Goal: Communication & Community: Answer question/provide support

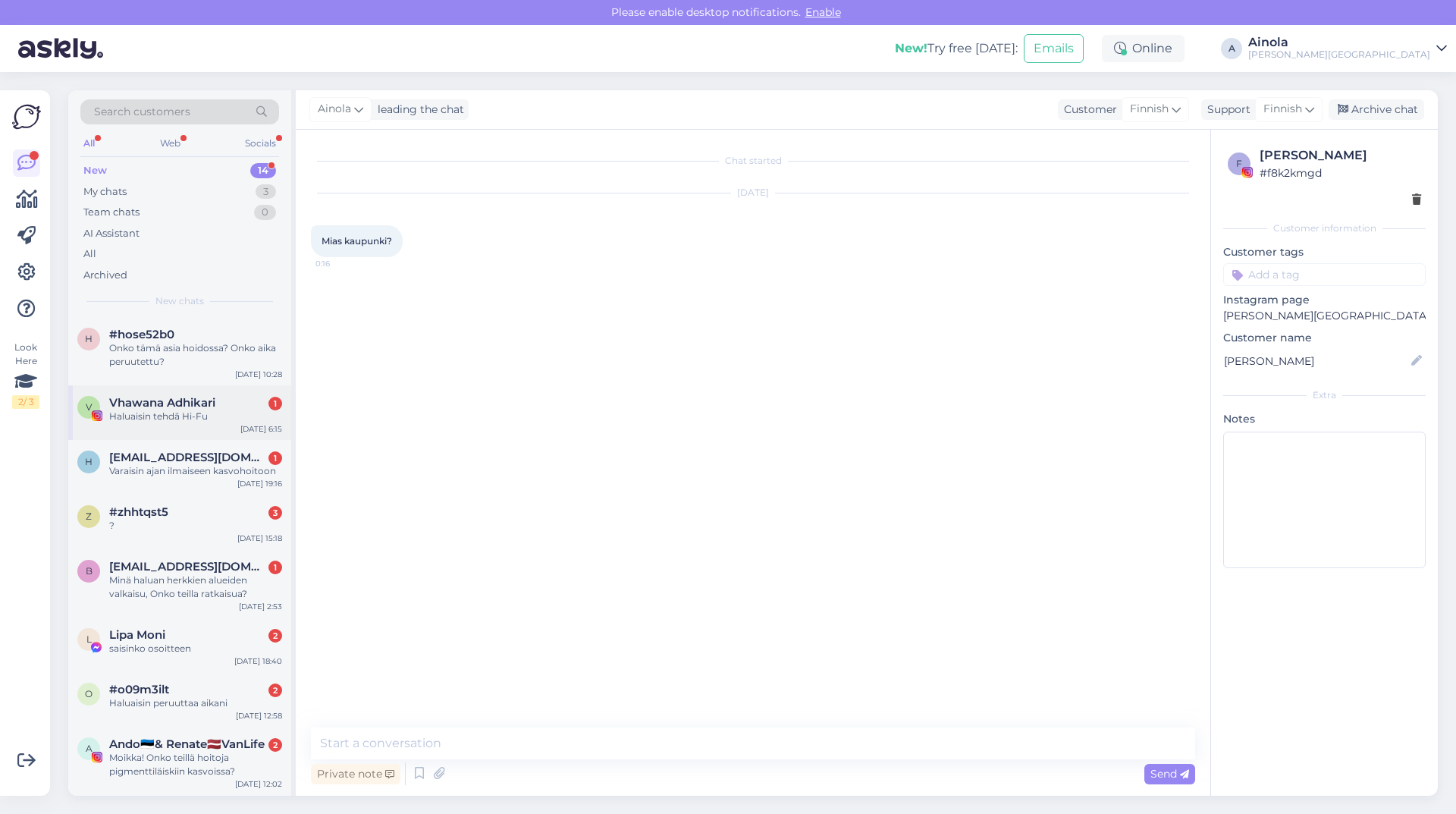
click at [200, 394] on div "V Vhawana Adhikari 1 Haluaisin tehdã Hi-Fu [DATE] 6:15" at bounding box center [180, 413] width 223 height 54
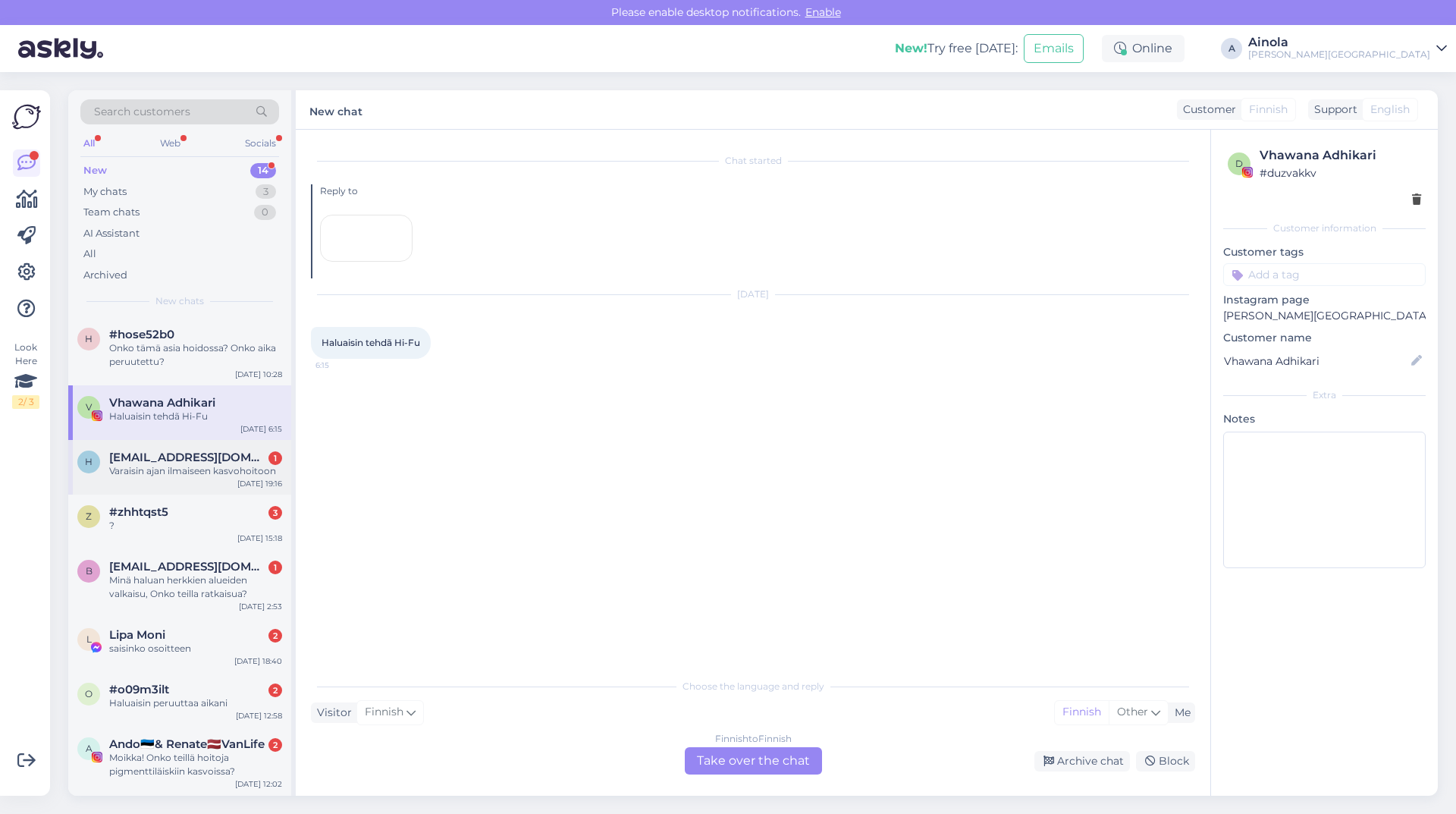
click at [231, 483] on div "h [EMAIL_ADDRESS][DOMAIN_NAME] 1 Varaisin ajan ilmaiseen kasvohoitoon [DATE] 19…" at bounding box center [180, 467] width 223 height 54
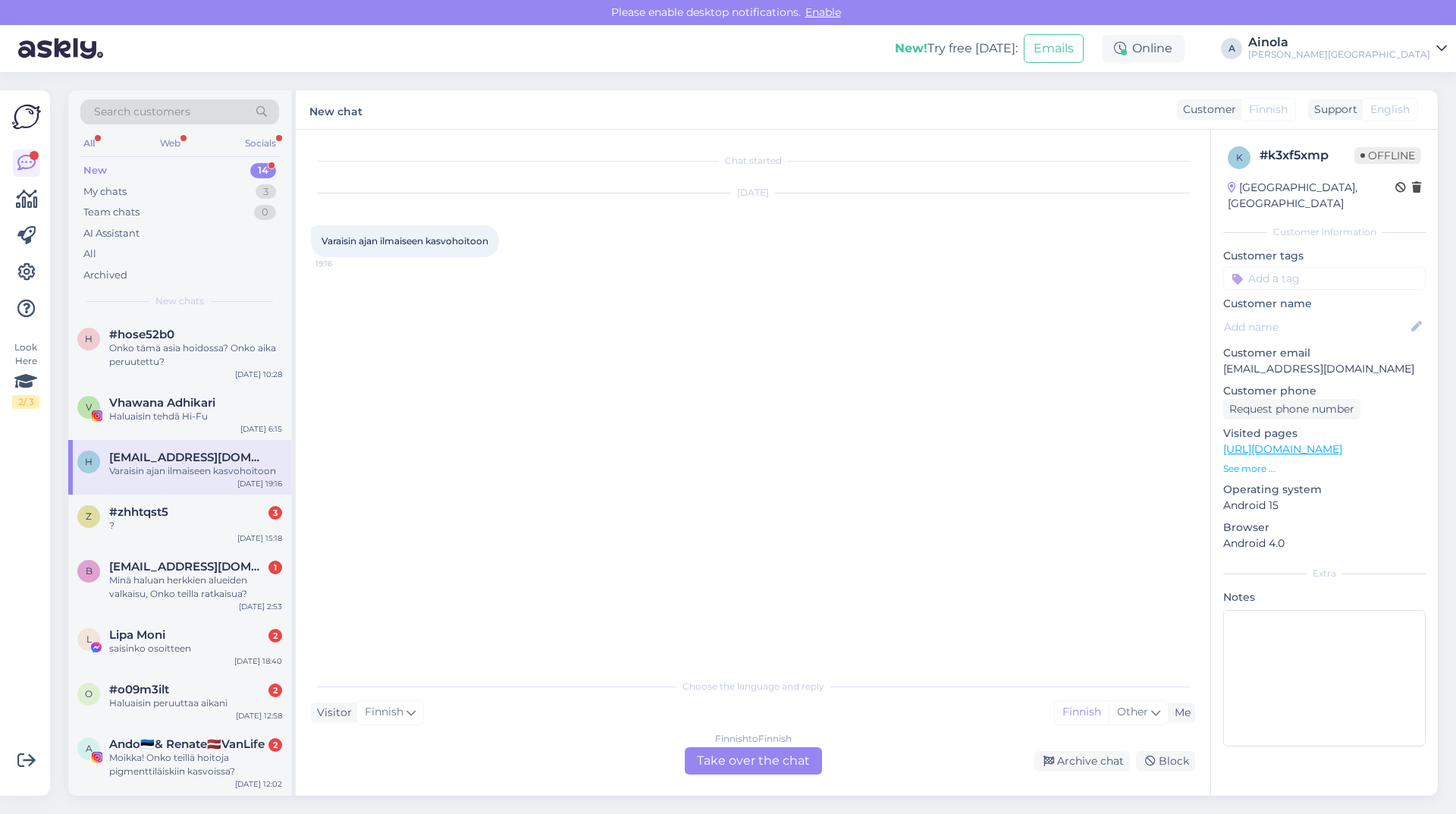
click at [798, 748] on div "Finnish to Finnish Take over the chat" at bounding box center [753, 760] width 138 height 27
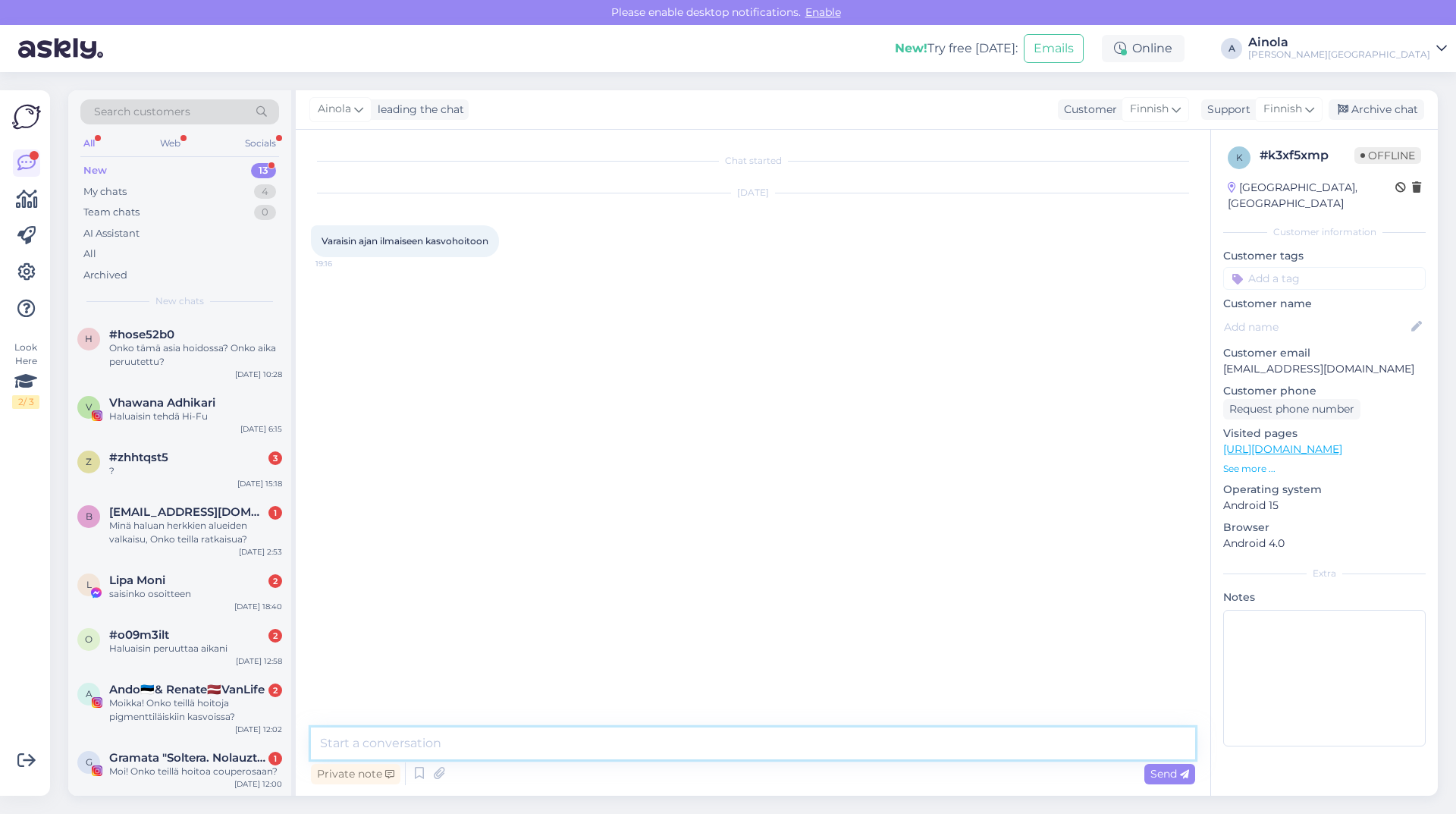
click at [397, 741] on textarea at bounding box center [753, 743] width 884 height 32
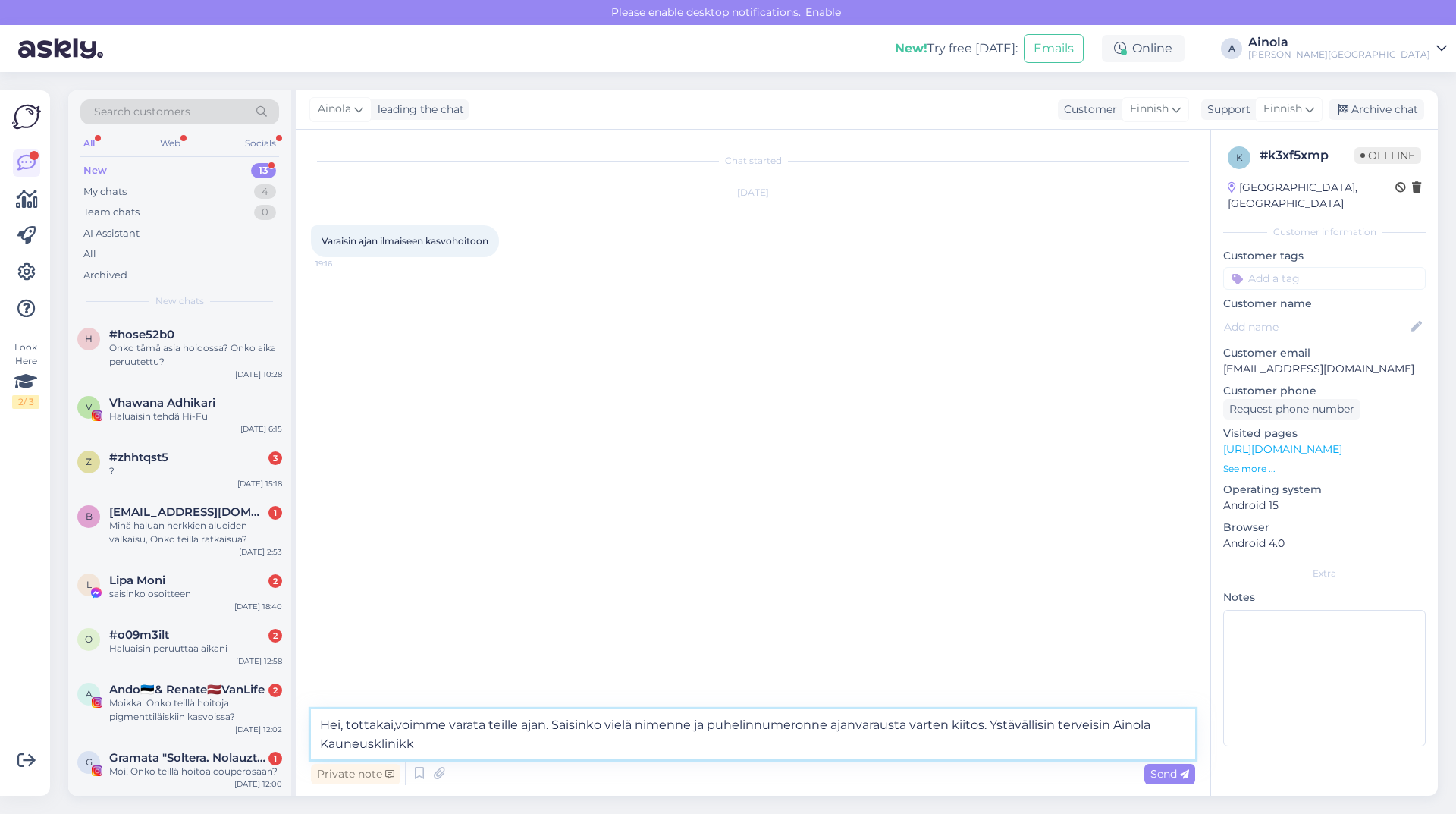
type textarea "Hei, tottakai,voimme varata teille ajan. Saisinko vielä nimenne ja puhelinnumer…"
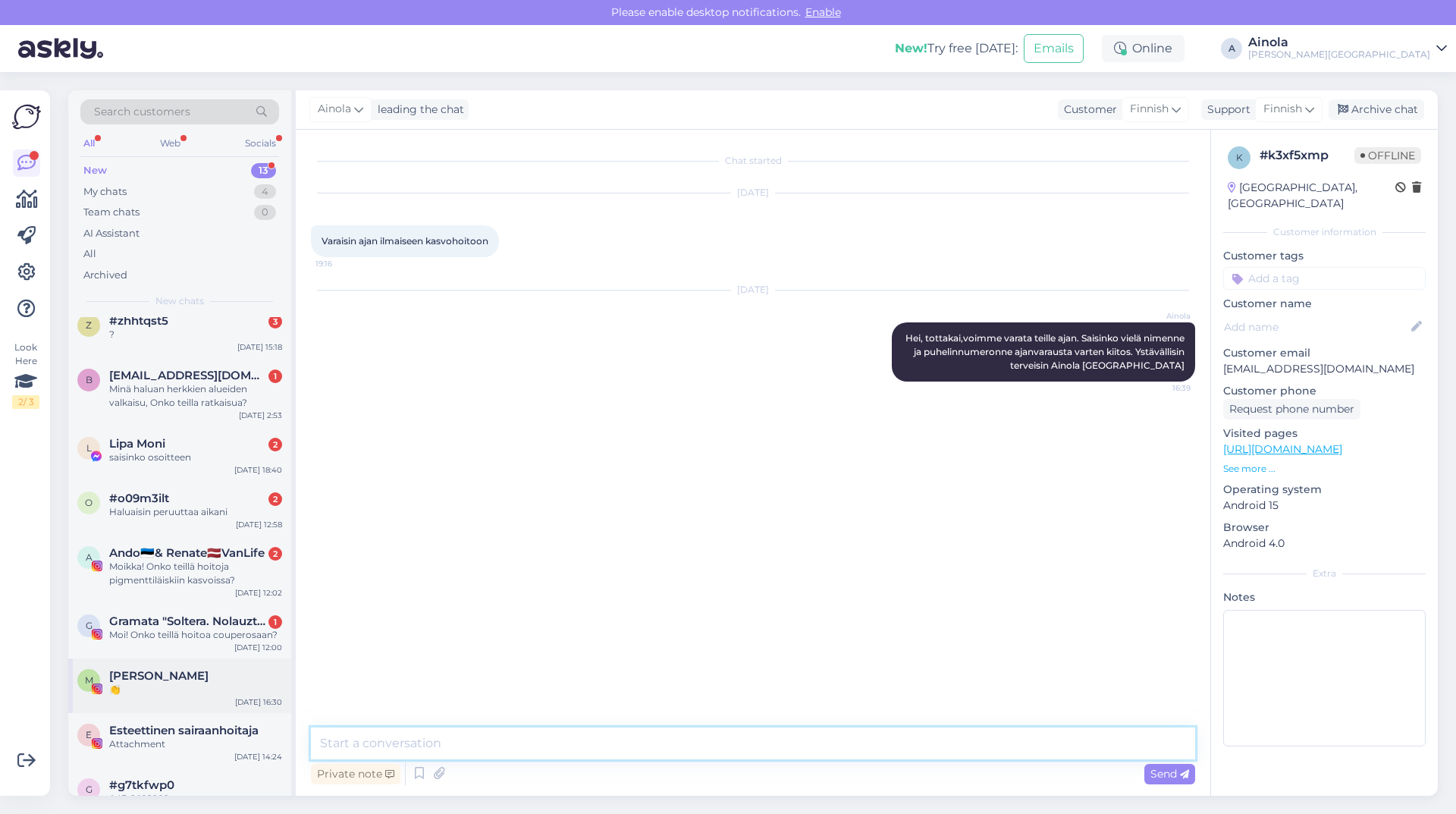
scroll to position [286, 0]
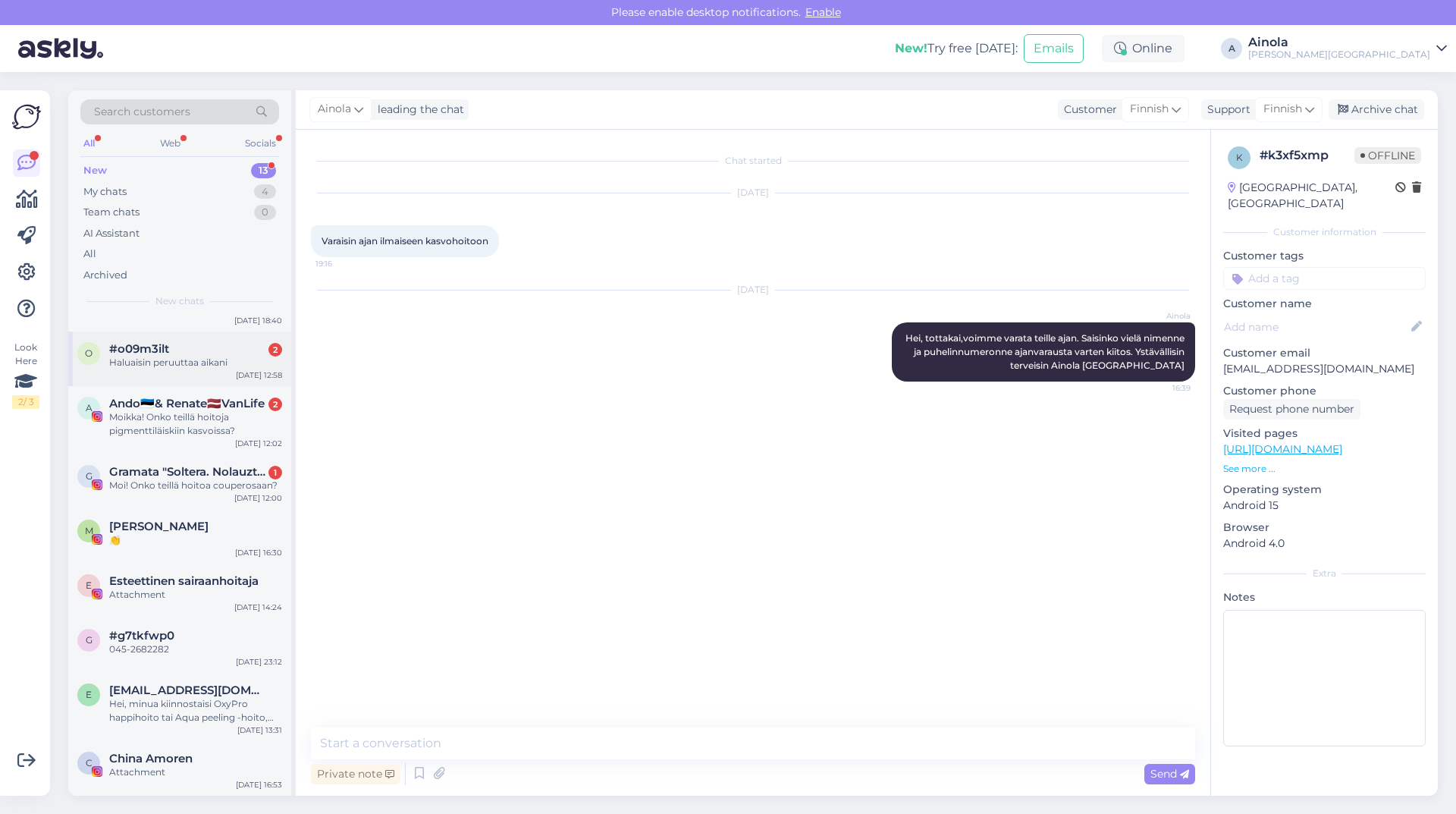
click at [198, 359] on div "Haluaisin peruuttaa aikani" at bounding box center [196, 363] width 173 height 14
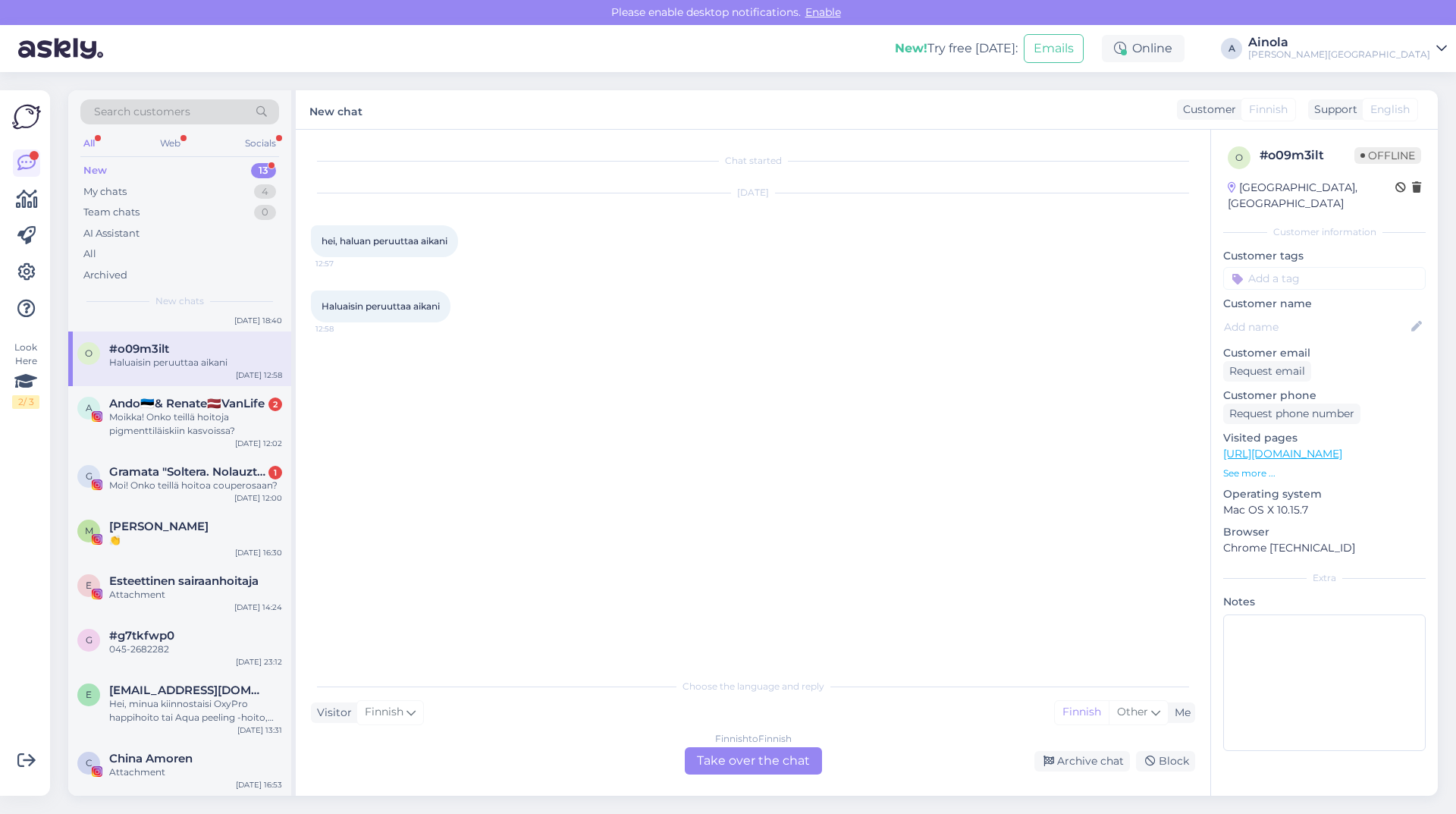
click at [741, 756] on div "Finnish to Finnish Take over the chat" at bounding box center [753, 760] width 138 height 27
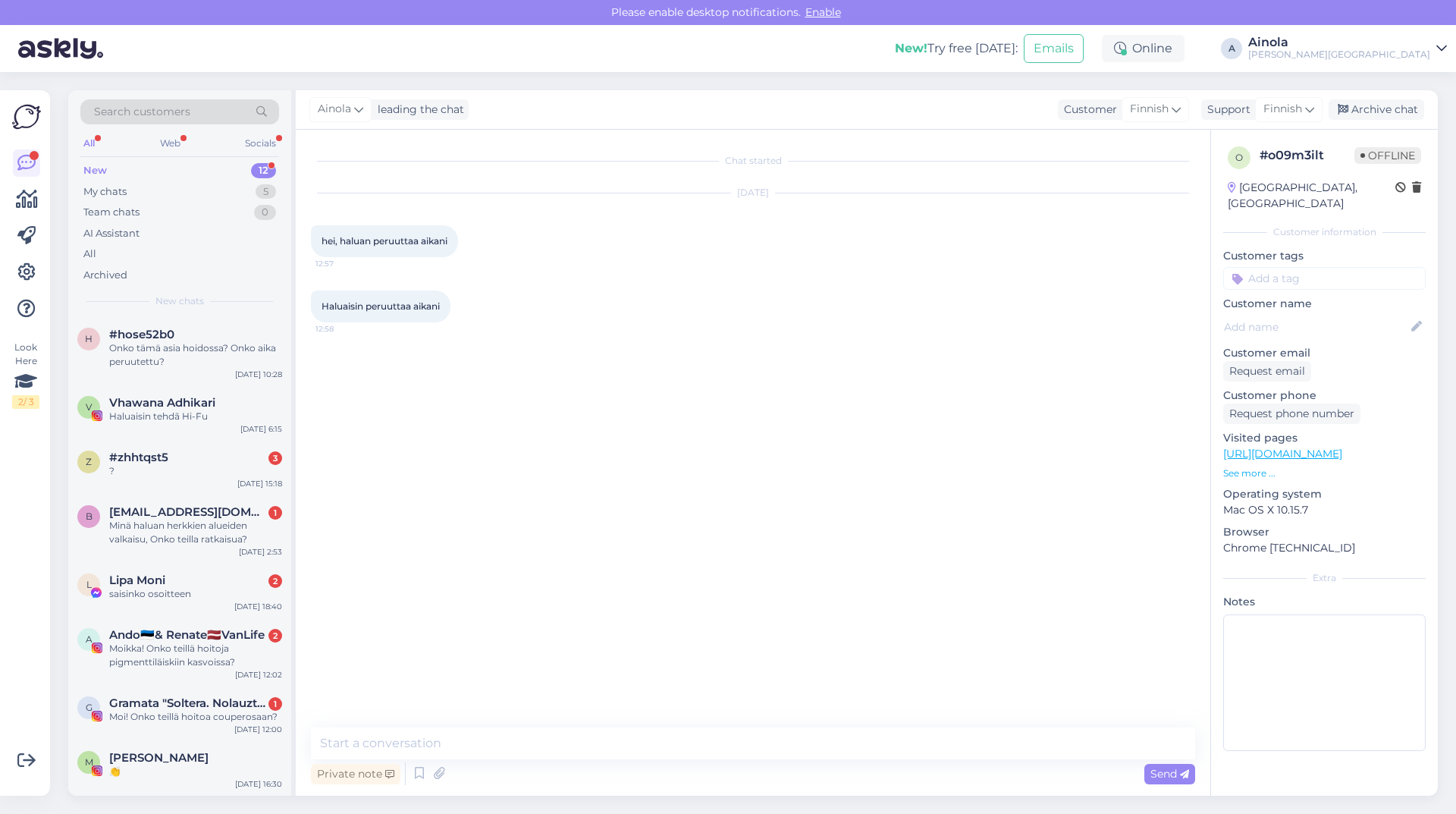
drag, startPoint x: 508, startPoint y: 723, endPoint x: 482, endPoint y: 741, distance: 31.6
click at [507, 723] on div "Chat started [DATE] hei, haluan peruuttaa aikani 12:57 Haluaisin peruuttaa aika…" at bounding box center [753, 462] width 914 height 666
click at [442, 749] on textarea at bounding box center [753, 743] width 884 height 32
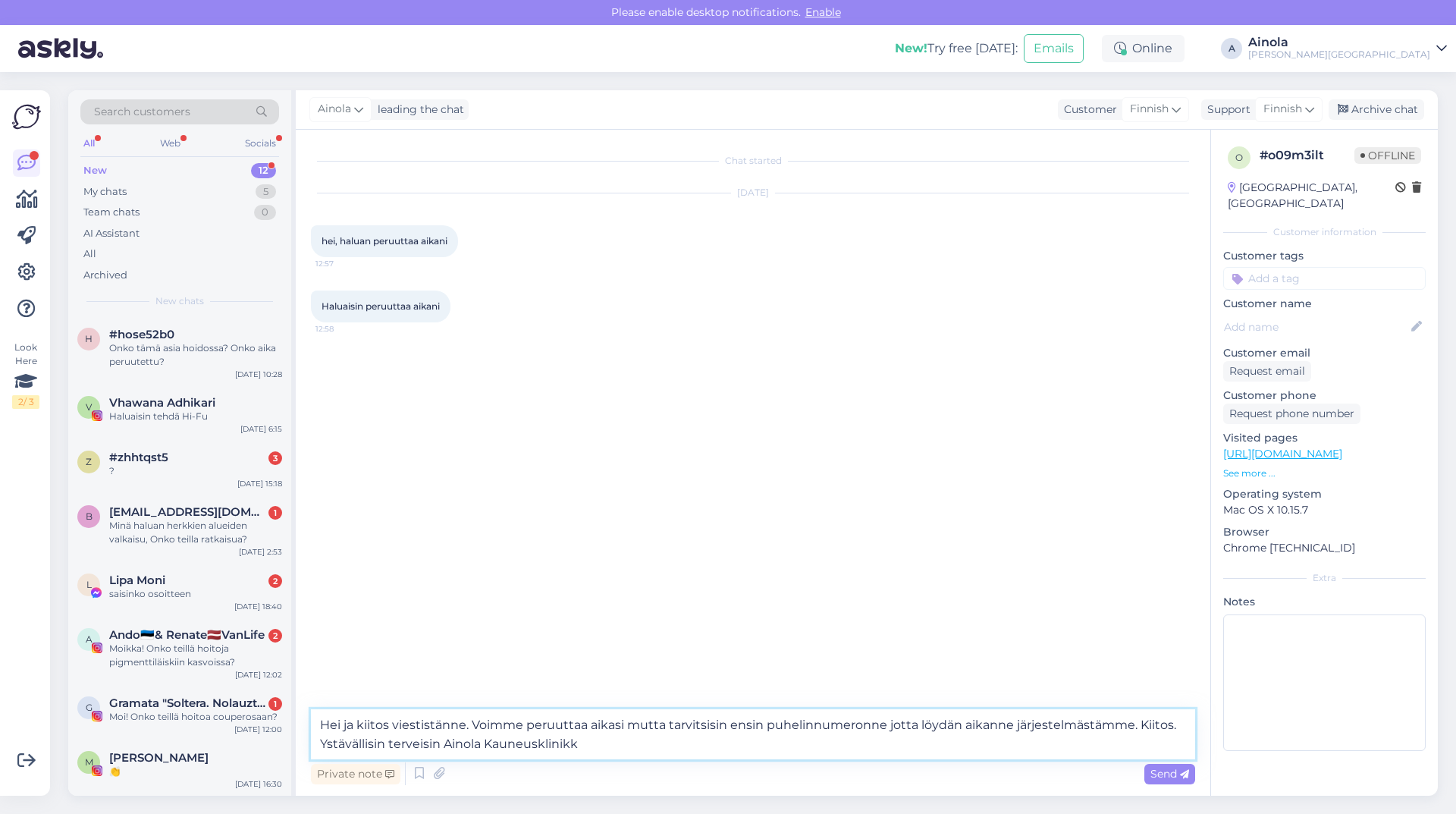
type textarea "Hei ja kiitos viestistänne. Voimme peruuttaa aikasi mutta tarvitsisin ensin puh…"
click at [724, 740] on textarea "Hei ja kiitos viestistänne. Voimme peruuttaa aikasi mutta tarvitsisin ensin puh…" at bounding box center [753, 734] width 884 height 50
click at [838, 724] on textarea "Hei ja kiitos viestistänne. Voimme peruuttaa aikasi mutta tarvitsisin ensin puh…" at bounding box center [753, 734] width 884 height 50
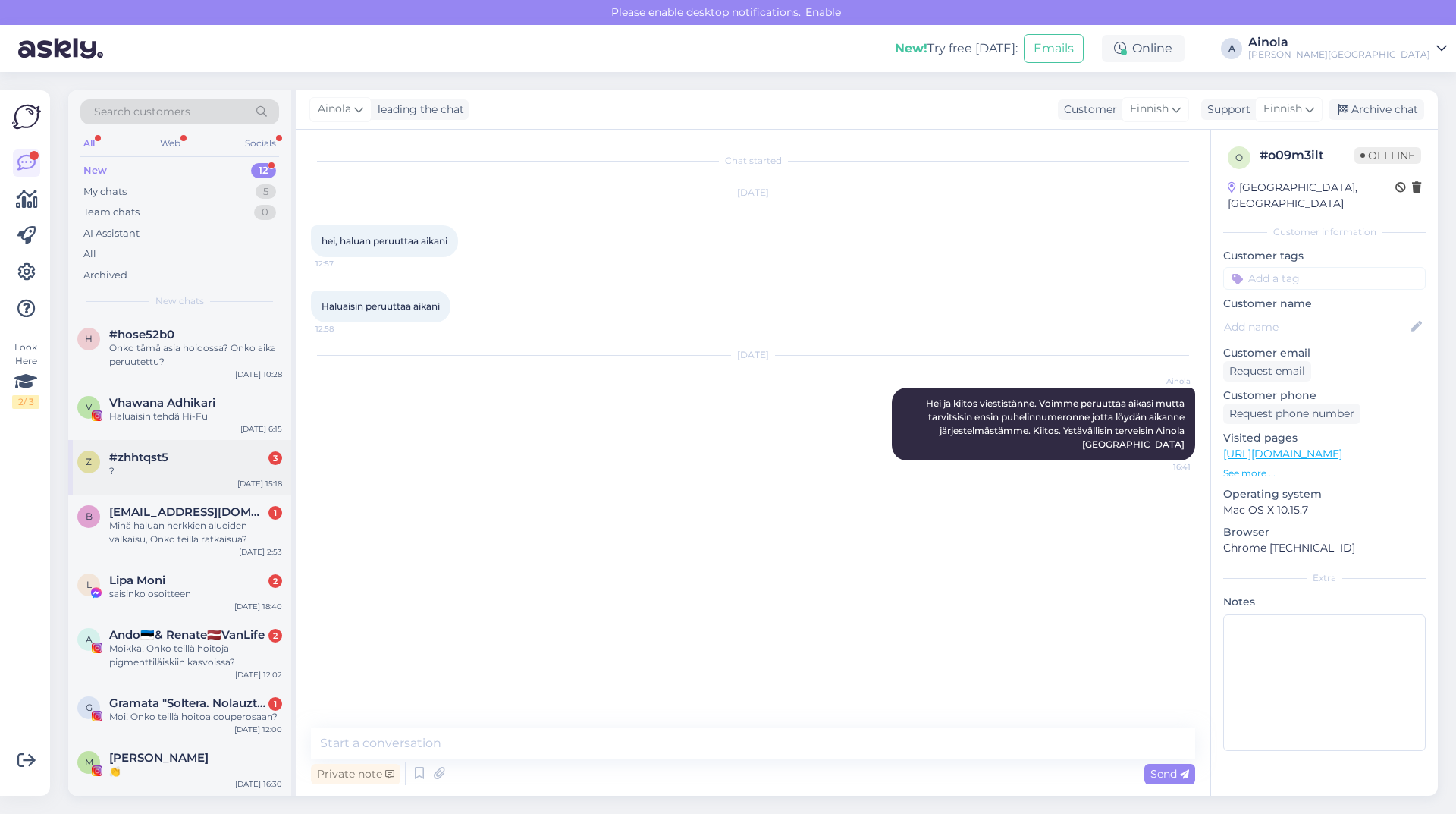
click at [229, 461] on div "#zhhtqst5 3" at bounding box center [196, 457] width 173 height 14
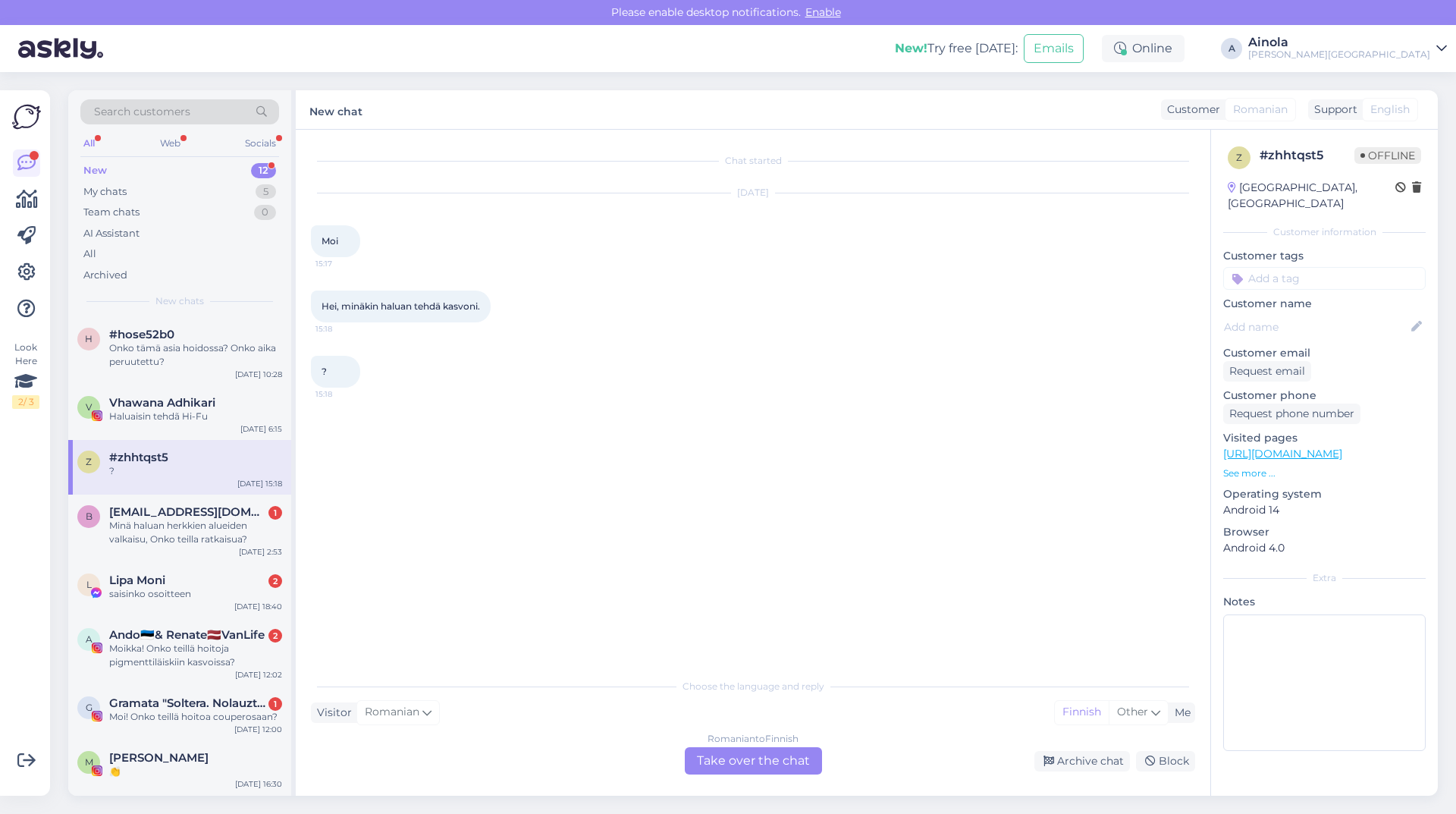
click at [772, 756] on div "Romanian to Finnish Take over the chat" at bounding box center [753, 760] width 138 height 27
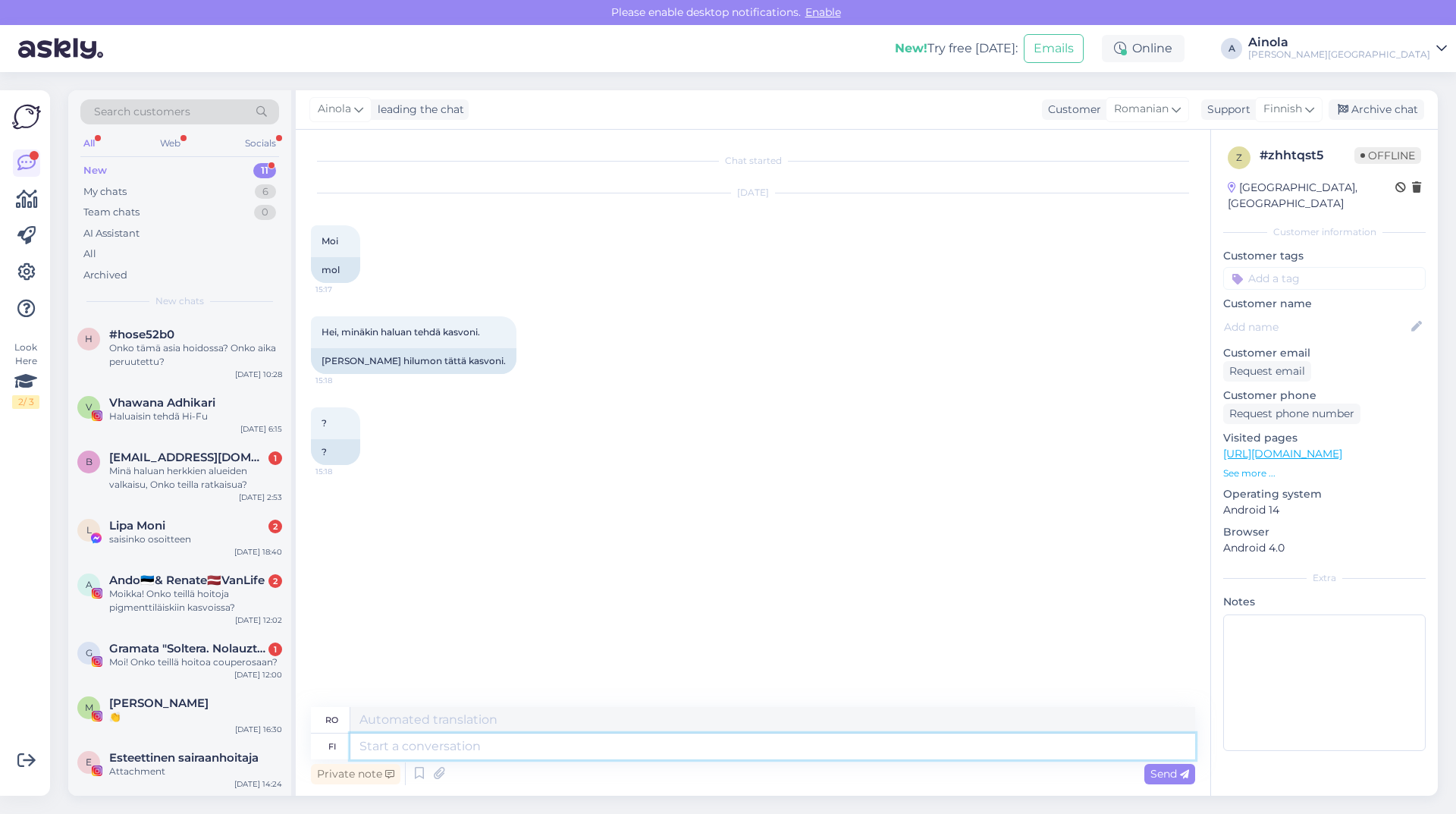
click at [444, 753] on textarea at bounding box center [772, 746] width 845 height 26
type textarea "Hei j"
type textarea "Buna ziua,"
type textarea "Hei ja"
type textarea "Salut și"
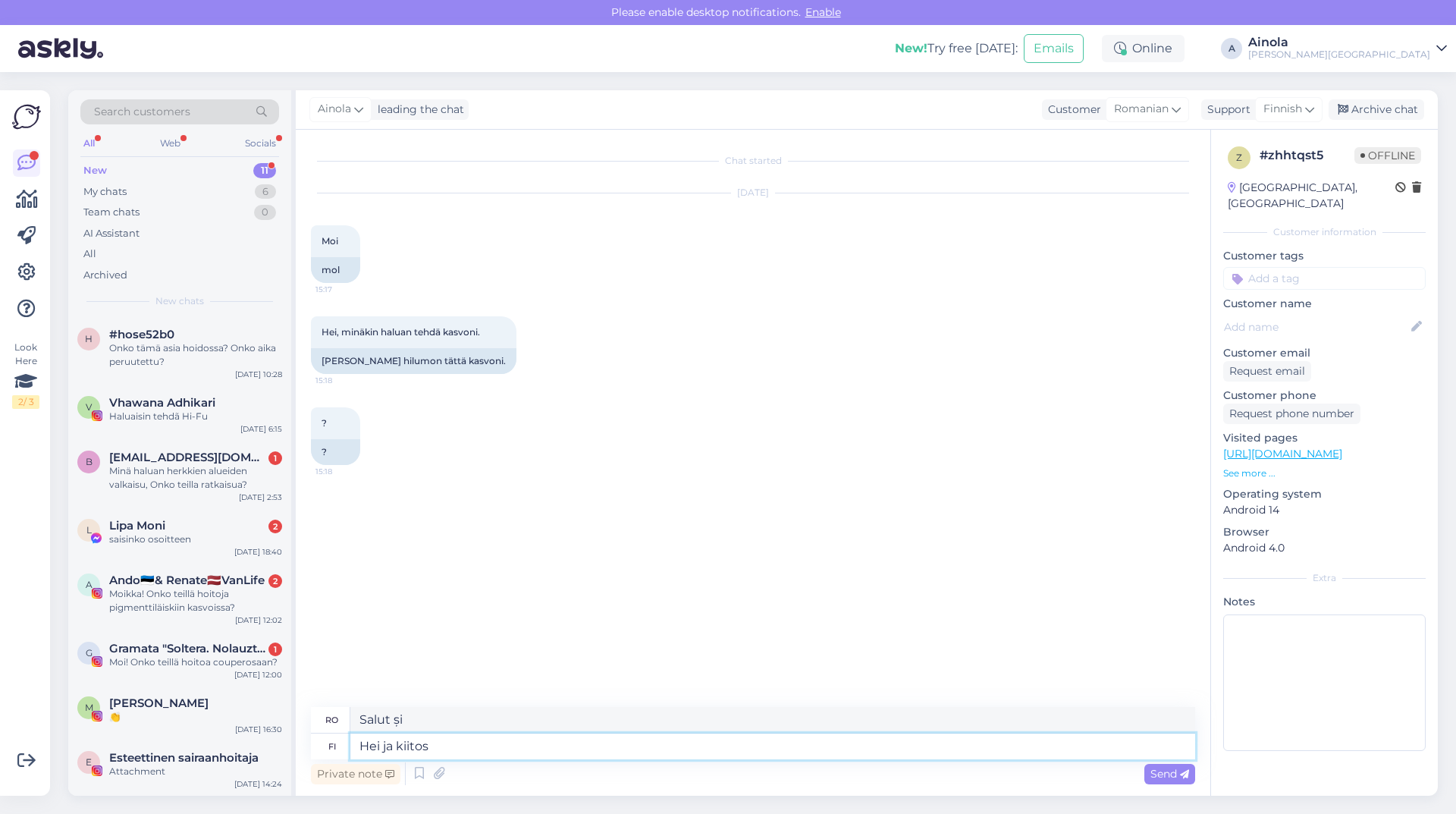
type textarea "Hei ja kiitos"
type textarea "Salut și mulțumesc"
type textarea "Hei ja kiitos viestistänne, t"
type textarea "Salut și mulțumesc pentru mesajul tău,"
type textarea "Hei ja kiitos viestistänne, tarkoitatteko e"
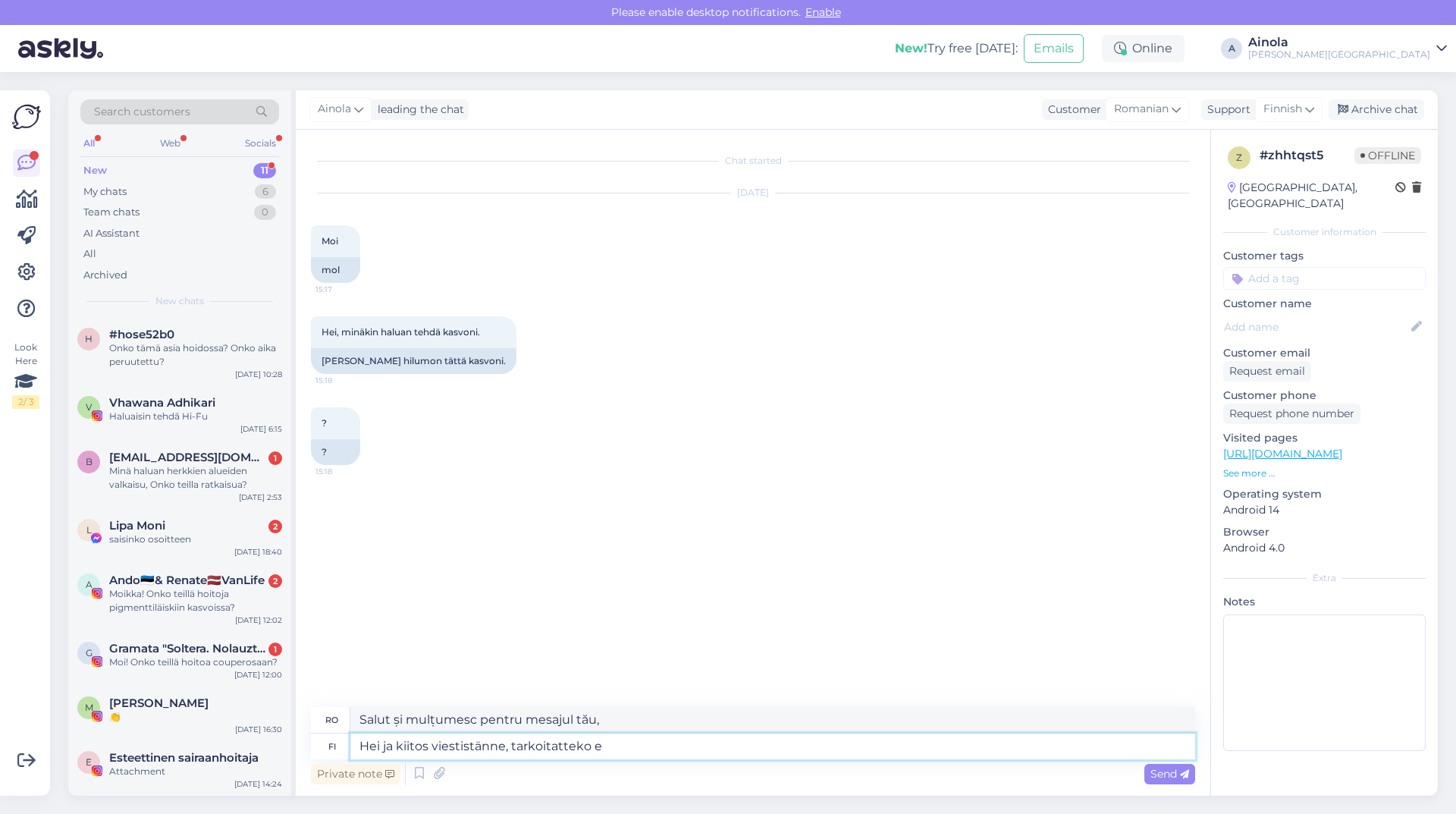
type textarea "Bună ziua și mulțumesc pentru mesajul tău, vrei să spui"
type textarea "Hei ja kiitos viestistänne, tarkoitatteko että h"
type textarea "Bună ziua și mulțumesc pentru mesajul tău, vrei să spui asta?"
type textarea "Hei ja kiitos viestistänne, tarkoitatteko että haluatte k"
type textarea "Bună ziua și mulțumesc pentru mesajul tău, vrei să spui că vrei"
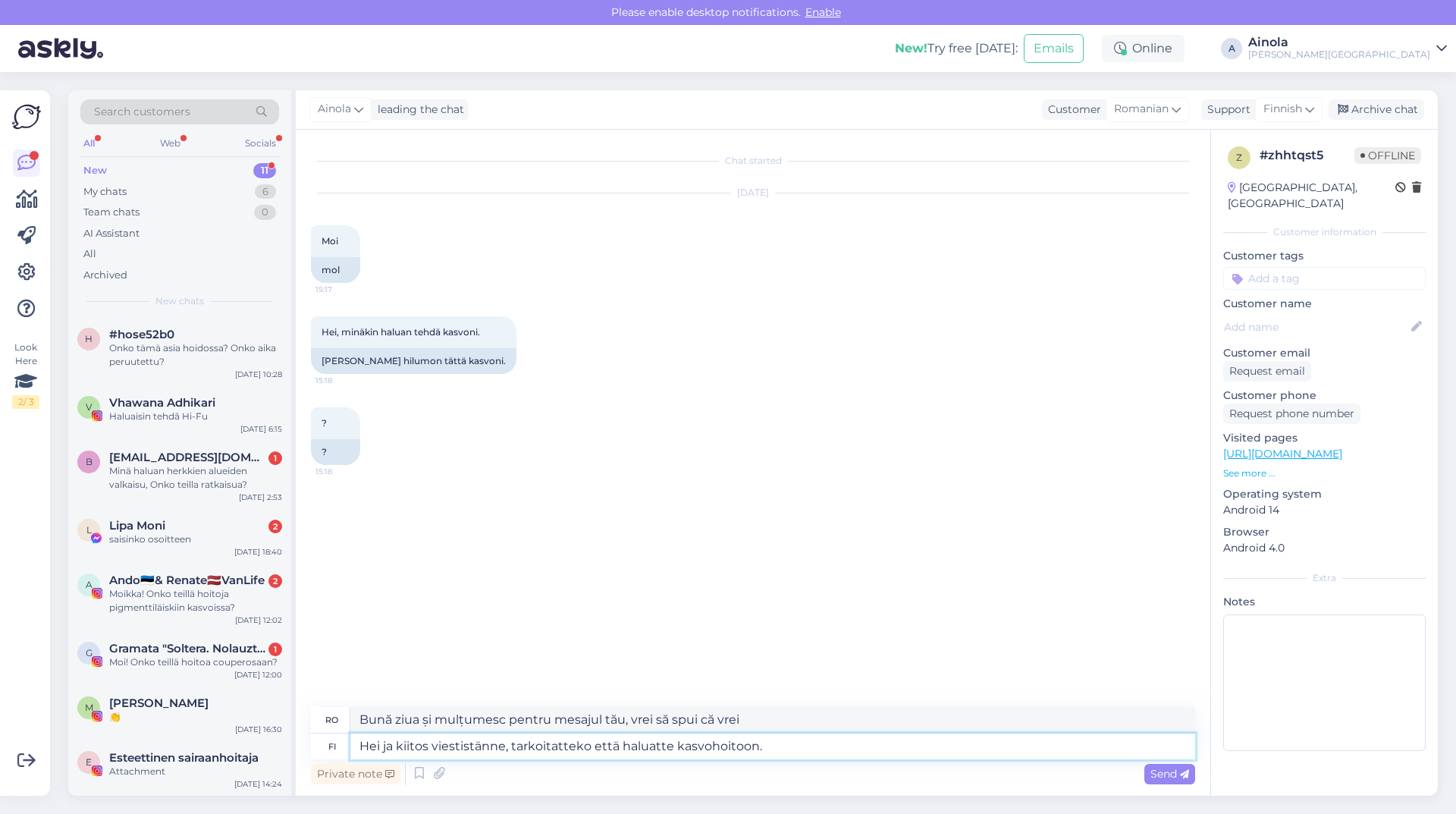
type textarea "Hei ja kiitos viestistänne, tarkoitatteko että haluatte kasvohoitoon. V"
type textarea "Bună ziua și mulțumesc pentru mesaj, vrei să spui că vrei un tratament facial?"
type textarea "Hei ja kiitos viestistänne, tarkoitatteko että haluatte kasvohoitoon. Voimme"
type textarea "Bună ziua și mulțumesc pentru mesajul tău, vrei să spui că vrei un tratament fa…"
type textarea "Hei ja kiitos viestistänne, tarkoitatteko että haluatte kasvohoitoon. Voimme va…"
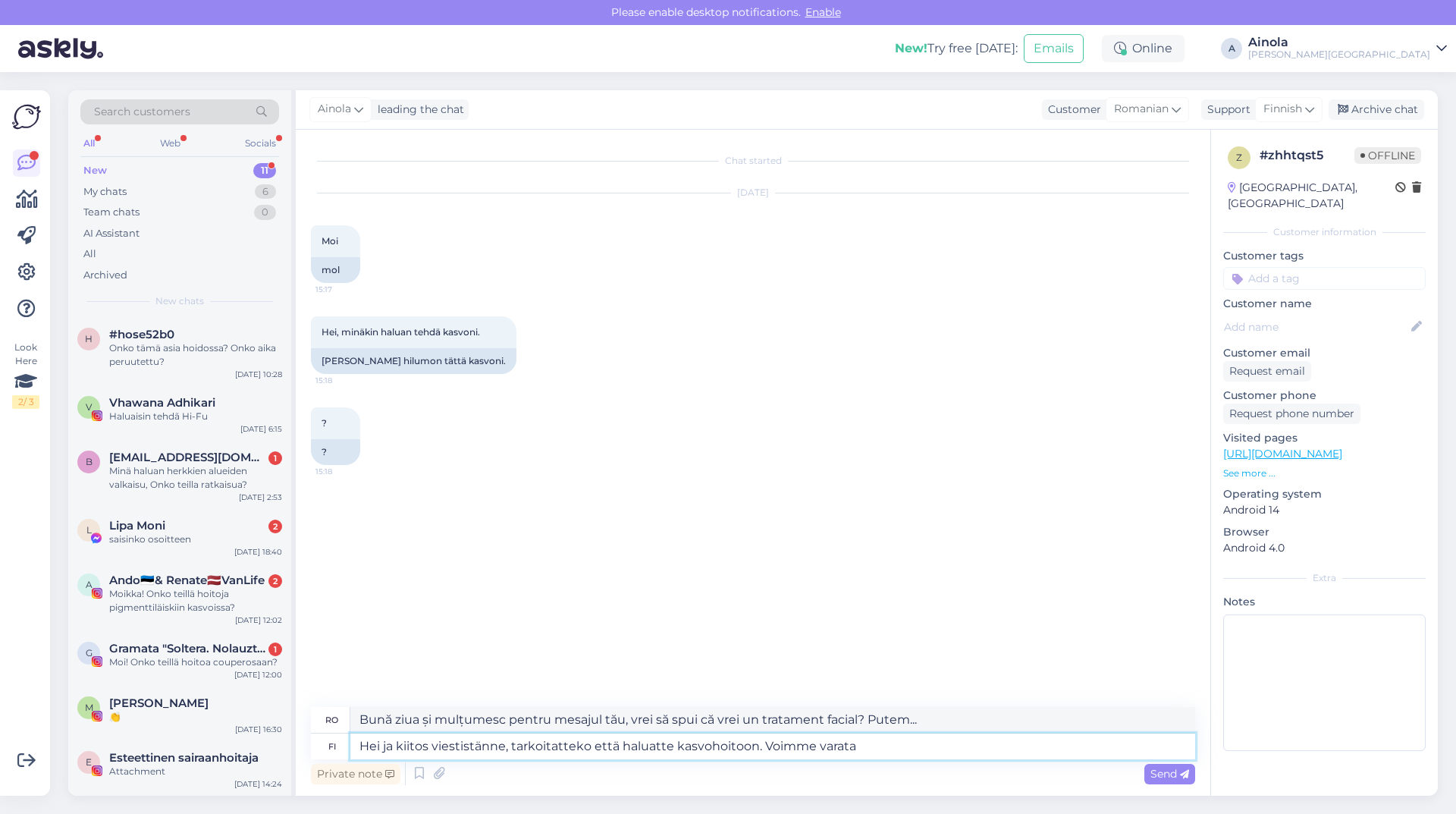
type textarea "Bună ziua și mulțumesc pentru mesajul tău, vrei să spui că vrei un tratament fa…"
type textarea "Hei ja kiitos viestistänne, tarkoitatteko että haluatte kasvohoitoon. Voimme va…"
type textarea "Bună ziua și vă mulțumesc pentru mesaj, vreți să spuneți că doriți un tratament…"
type textarea "Hei ja kiitos viestistänne, tarkoitatteko että haluatte kasvohoitoon. Voimme va…"
type textarea "Bună ziua și mulțumesc pentru mesajul tău, vrei să spui că vrei un tratament fa…"
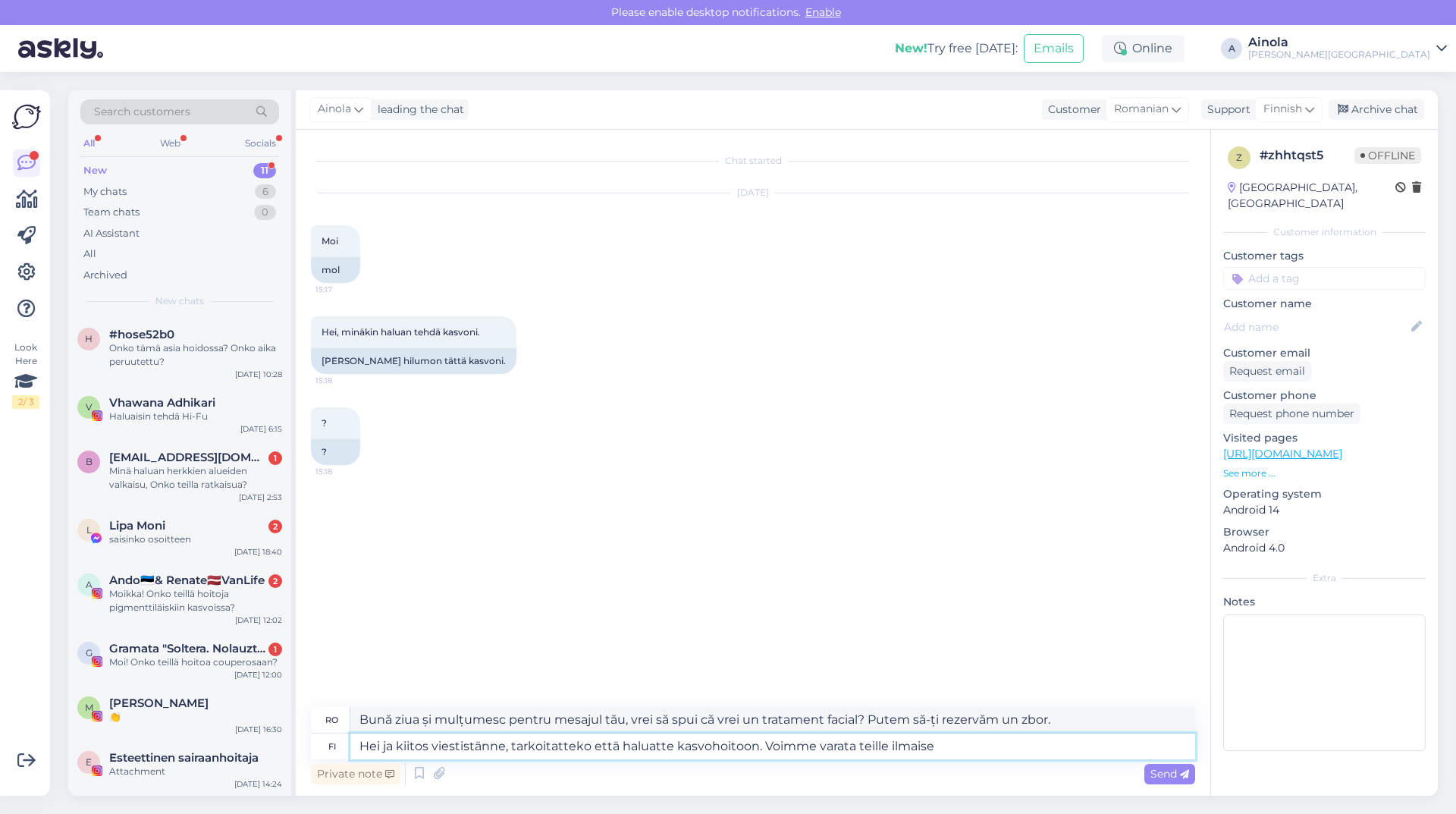
type textarea "Hei ja kiitos viestistänne, tarkoitatteko että haluatte kasvohoitoon. Voimme va…"
type textarea "Bună ziua și vă mulțumesc pentru mesajul dumneavoastră. Vreți să spuneți că dor…"
type textarea "Hei ja kiitos viestistänne, tarkoitatteko että haluatte kasvohoitoon. Voimme va…"
type textarea "Bună ziua și vă mulțumim pentru mesajul dumneavoastră. Vreți să spuneți că dori…"
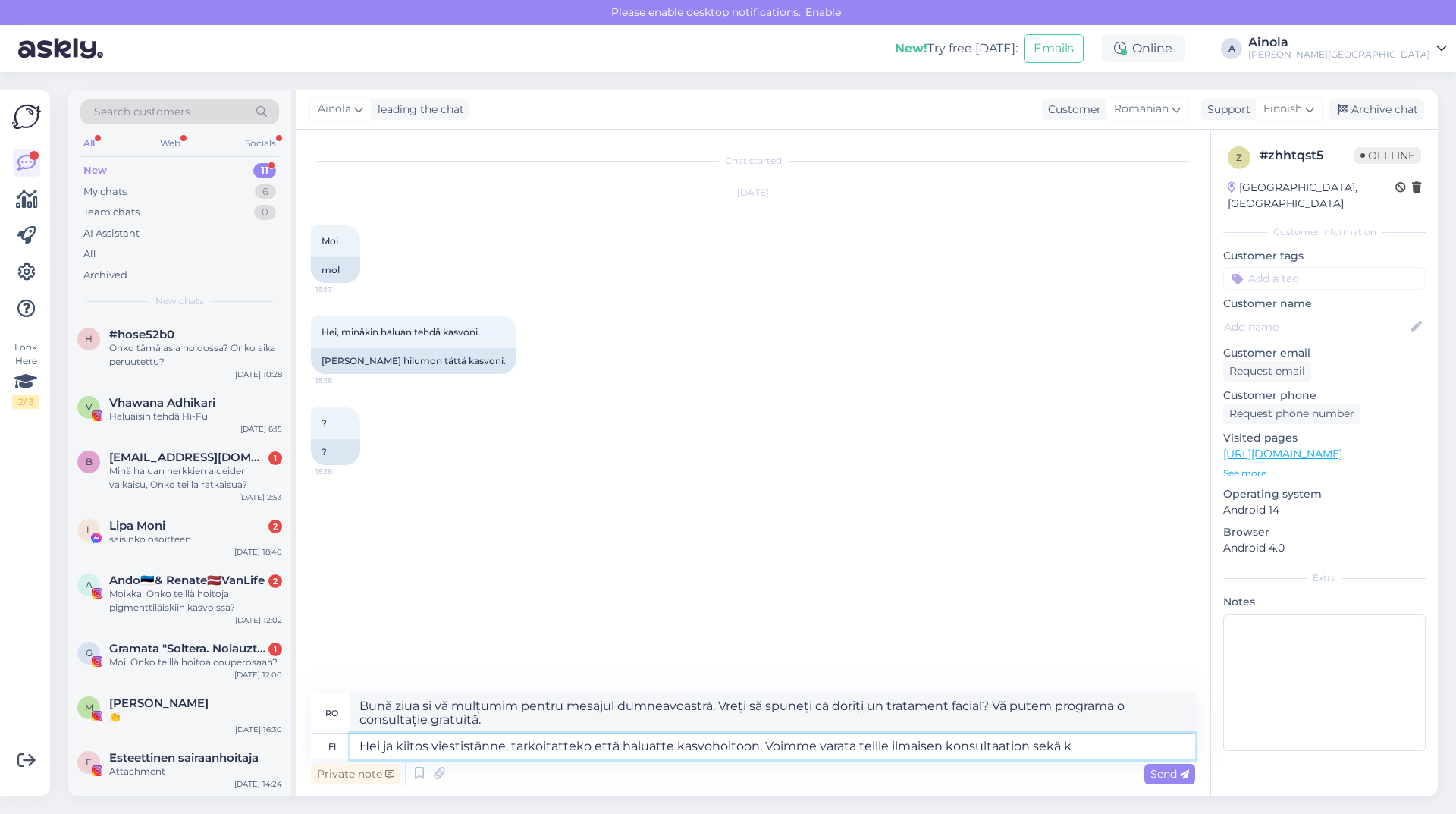
type textarea "Hei ja kiitos viestistänne, tarkoitatteko että haluatte kasvohoitoon. Voimme va…"
type textarea "Bună ziua și vă mulțumim pentru mesajul dumneavoastră. Vreți să spuneți că dori…"
type textarea "Hei ja kiitos viestistänne, tarkoitatteko että haluatte kasvohoitoon. Voimme va…"
type textarea "Bună ziua și vă mulțumim pentru mesajul dumneavoastră. Doriți un tratament faci…"
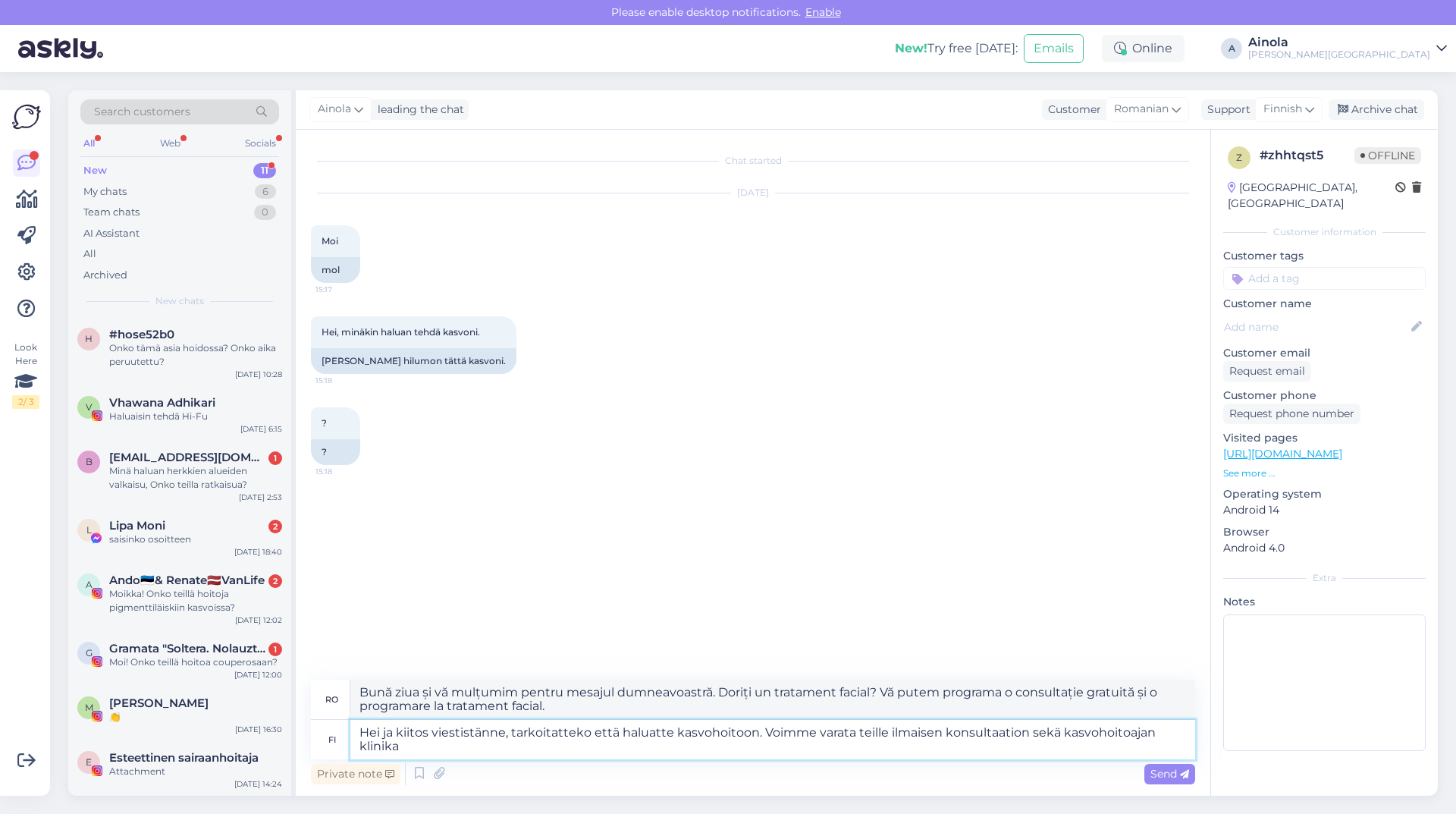
type textarea "Hei ja kiitos viestistänne, tarkoitatteko että haluatte kasvohoitoon. Voimme va…"
type textarea "Bună ziua și vă mulțumim pentru mesajul dumneavoastră. Doriți un tratament faci…"
type textarea "Hei ja kiitos viestistänne, tarkoitatteko että haluatte kasvohoitoon. Voimme va…"
type textarea "Bună ziua și vă mulțumim pentru mesajul dumneavoastră. Doriți un tratament faci…"
type textarea "Hei ja kiitos viestistänne, tarkoitatteko että haluatte kasvohoitoon. Voimme va…"
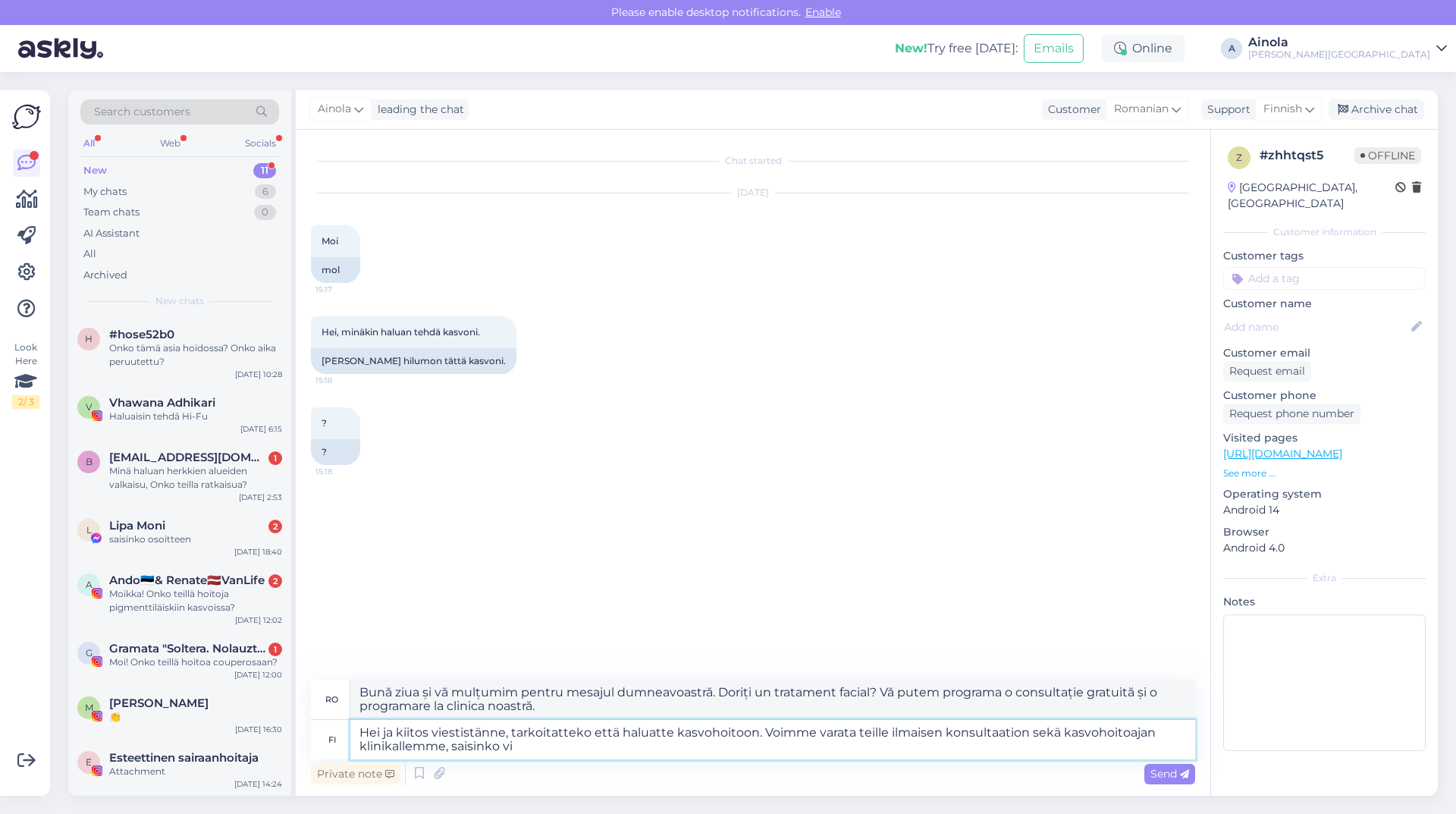
type textarea "Bună ziua și vă mulțumim pentru mesaj. Doriți un tratament facial? Vă putem pro…"
type textarea "Hei ja kiitos viestistänne, tarkoitatteko että haluatte kasvohoitoon. Voimme va…"
type textarea "Bună ziua și vă mulțumesc pentru mesajul dumneavoastră. Vreți să spuneți că dor…"
type textarea "Hei ja kiitos viestistänne, tarkoitatteko että haluatte kasvohoitoon. Voimme va…"
type textarea "Bună ziua și vă mulțumesc pentru mesaj. Doriți un tratament facial? Vă putem pr…"
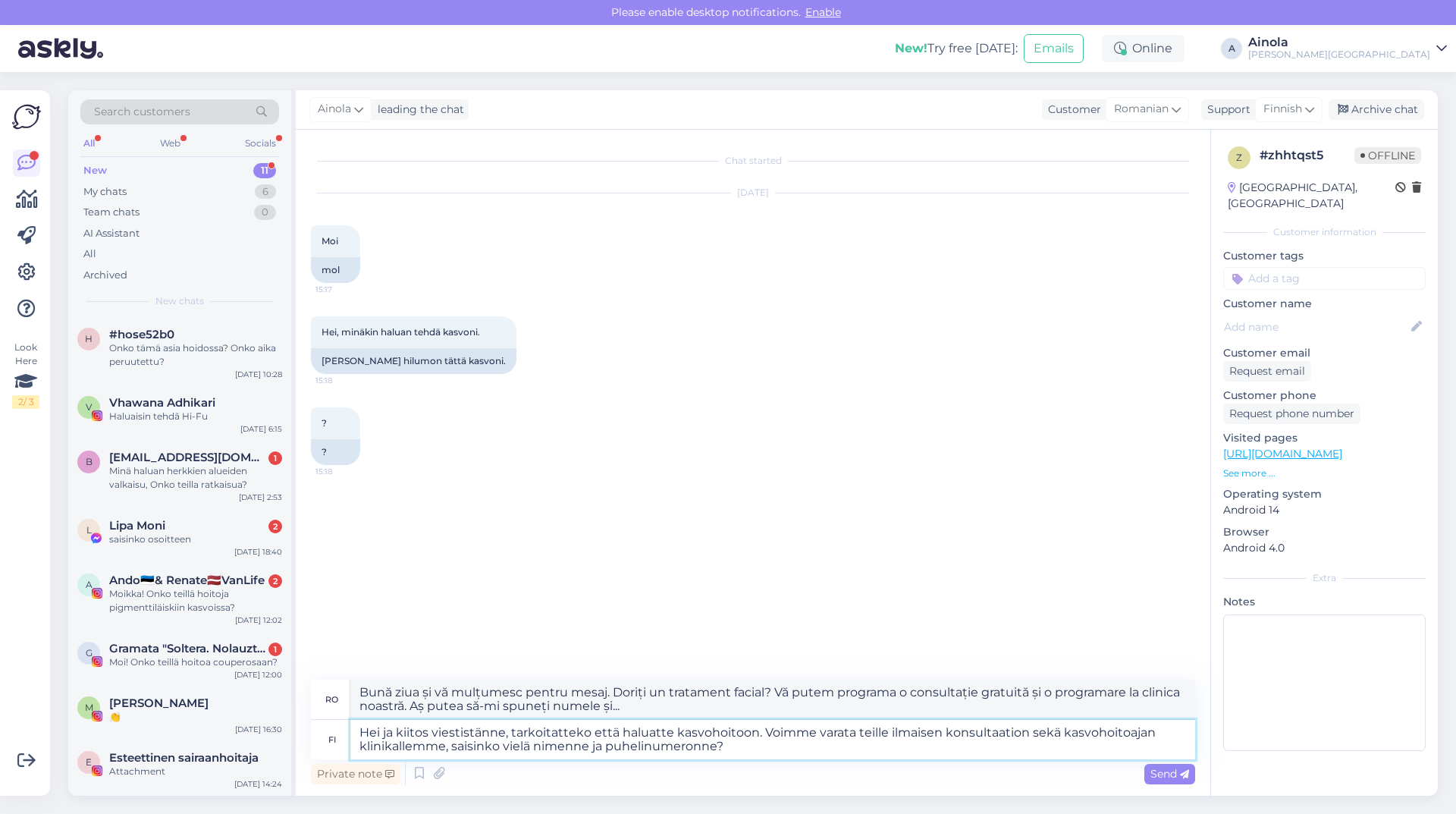
type textarea "Hei ja kiitos viestistänne, tarkoitatteko että haluatte kasvohoitoon. Voimme va…"
type textarea "Bună ziua și vă mulțumesc pentru mesaj. Doriți un tratament facial? Putem progr…"
type textarea "Hei ja kiitos viestistänne, tarkoitatteko että haluatte kasvohoitoon. Voimme va…"
type textarea "Bună ziua și vă mulțumesc pentru mesaj. Doriți un tratament facial? Vă putem pr…"
type textarea "Hei ja kiitos viestistänne, tarkoitatteko että haluatte kasvohoitoon. Voimme va…"
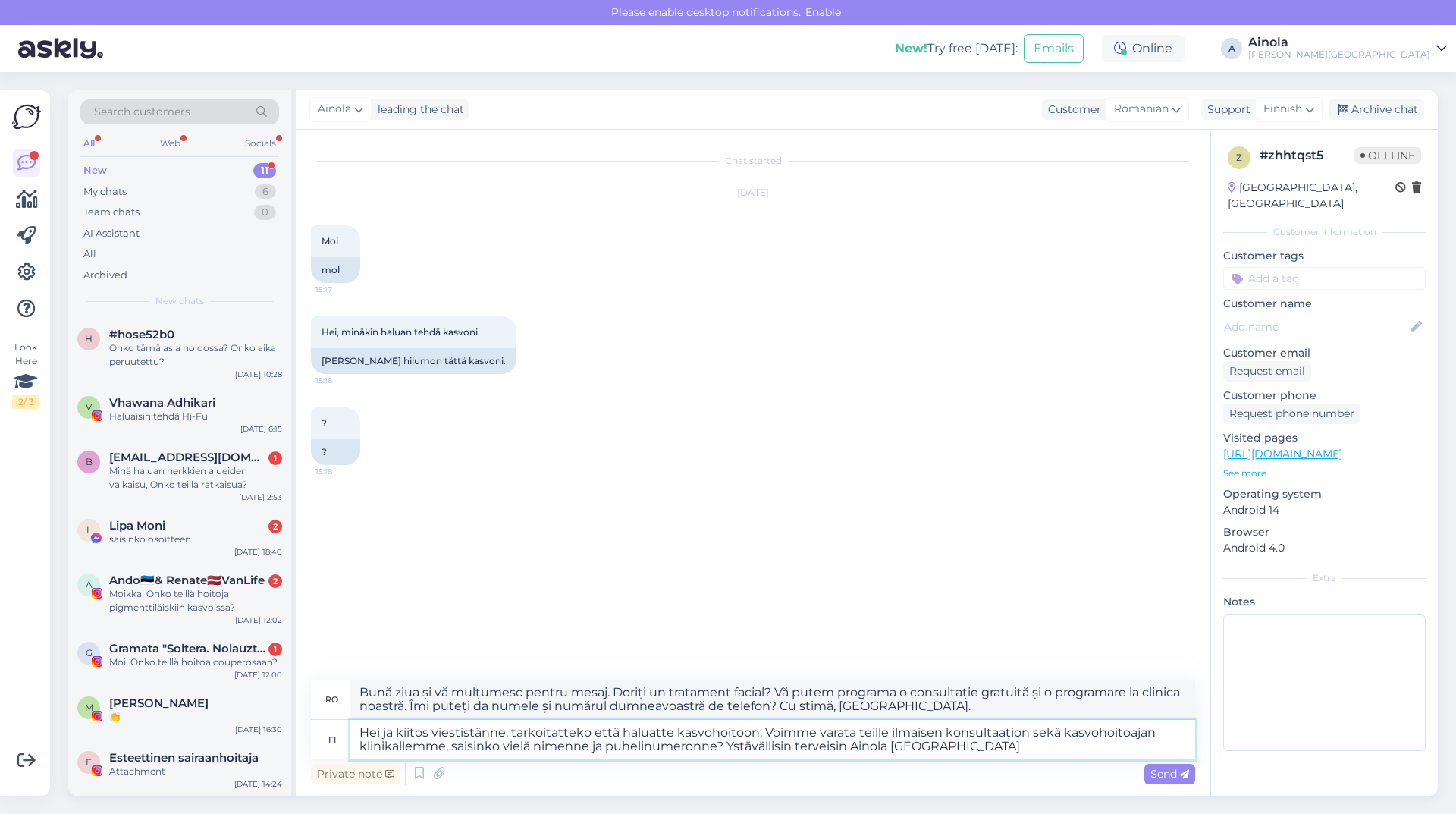
type textarea "Bună ziua și vă mulțumesc pentru mesaj. Doriți un tratament facial? Vă putem pr…"
type textarea "Hei ja kiitos viestistänne, tarkoitatteko että haluatte kasvohoitoon. Voimme va…"
click at [1162, 772] on span "Send" at bounding box center [1169, 774] width 39 height 14
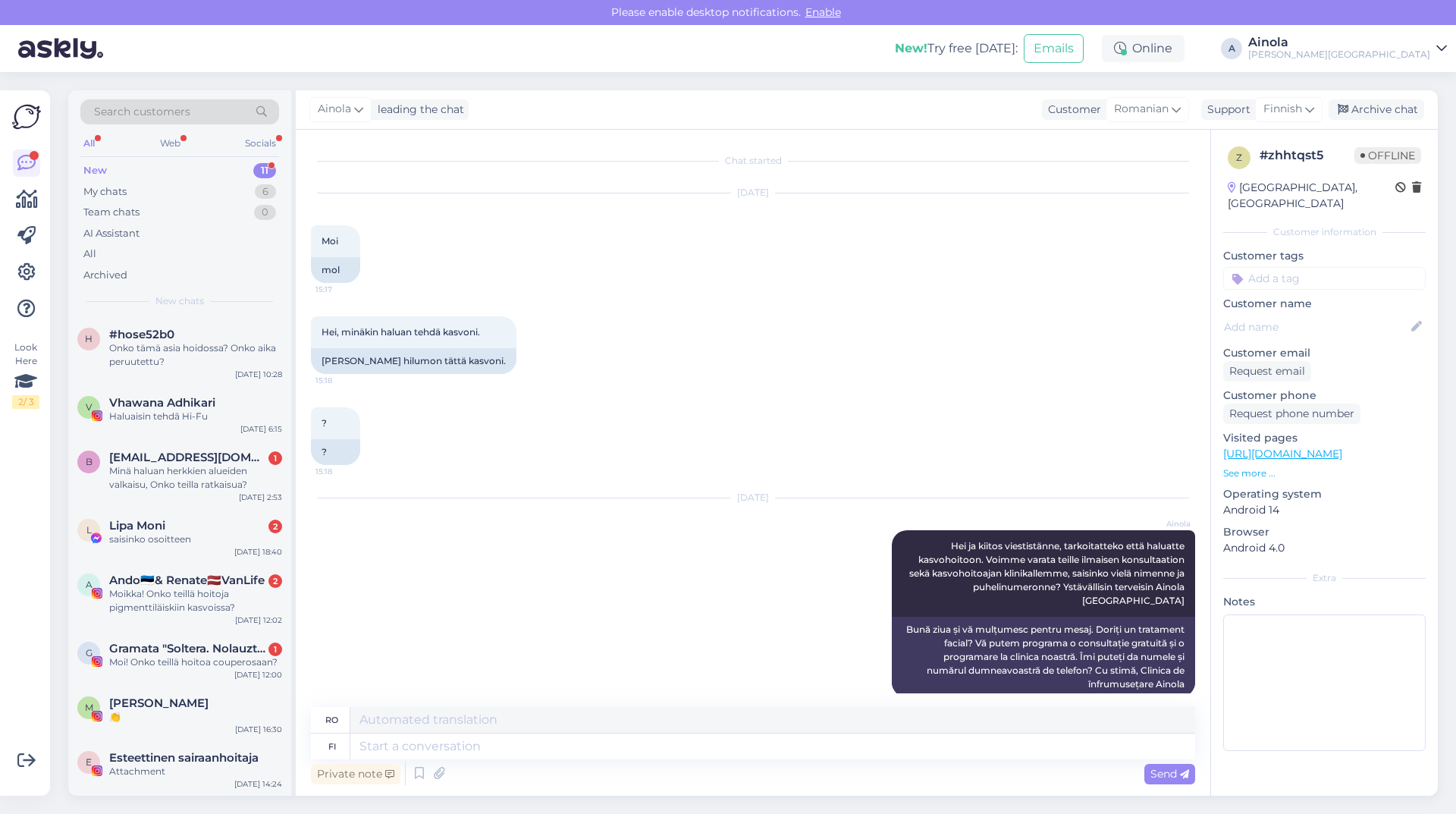
scroll to position [21, 0]
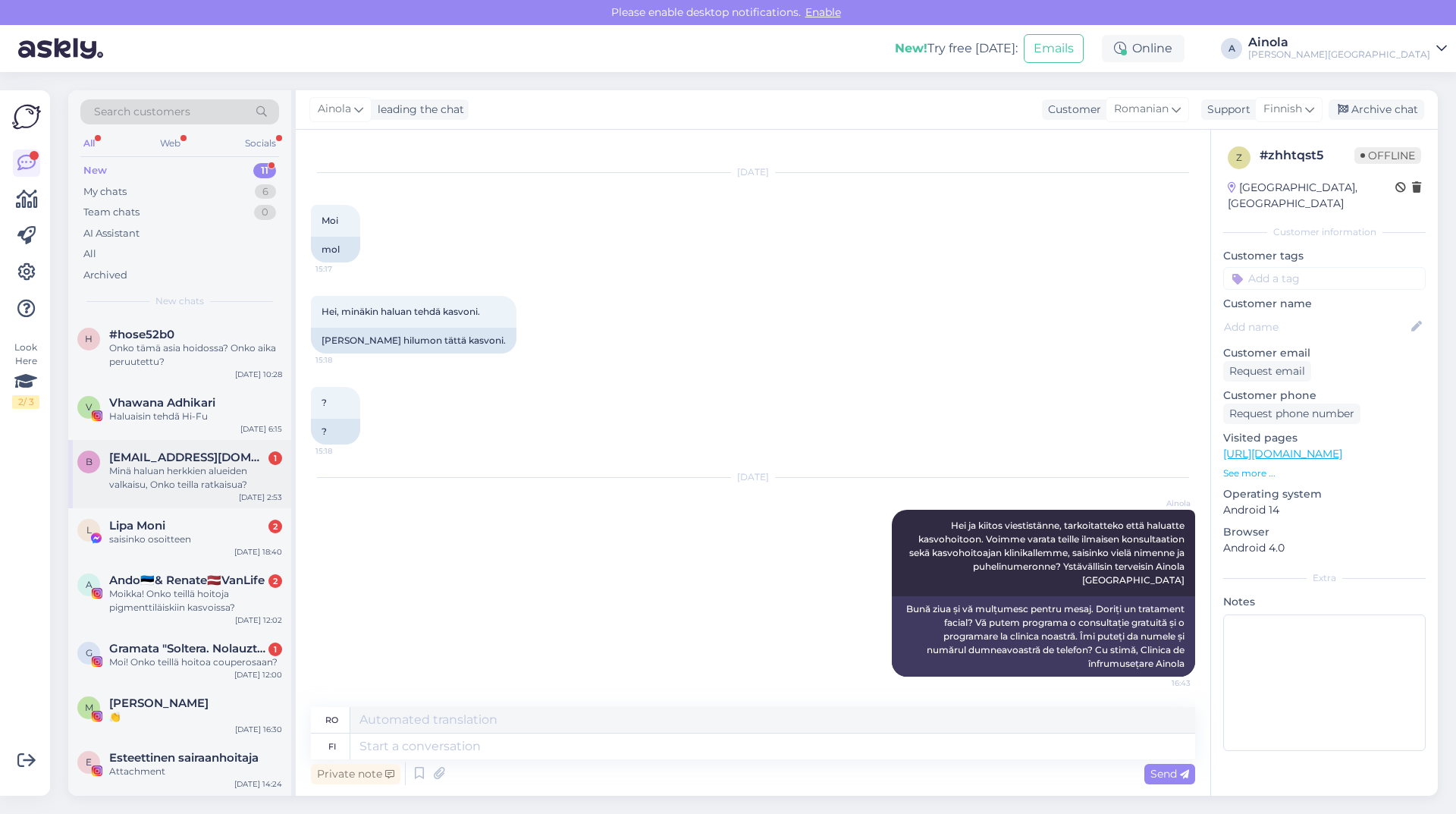
click at [217, 455] on span "[EMAIL_ADDRESS][DOMAIN_NAME]" at bounding box center [189, 457] width 158 height 14
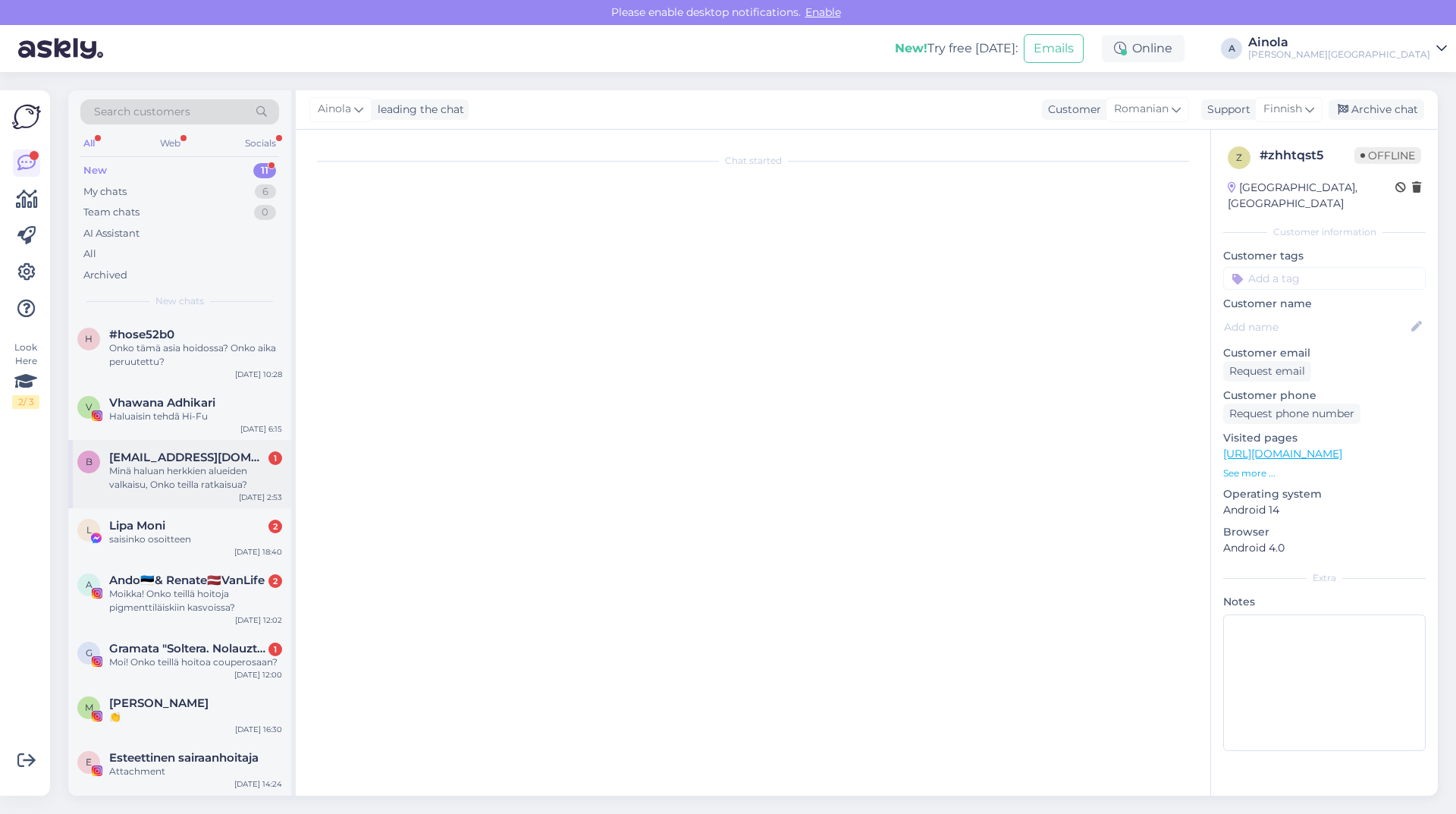
scroll to position [0, 0]
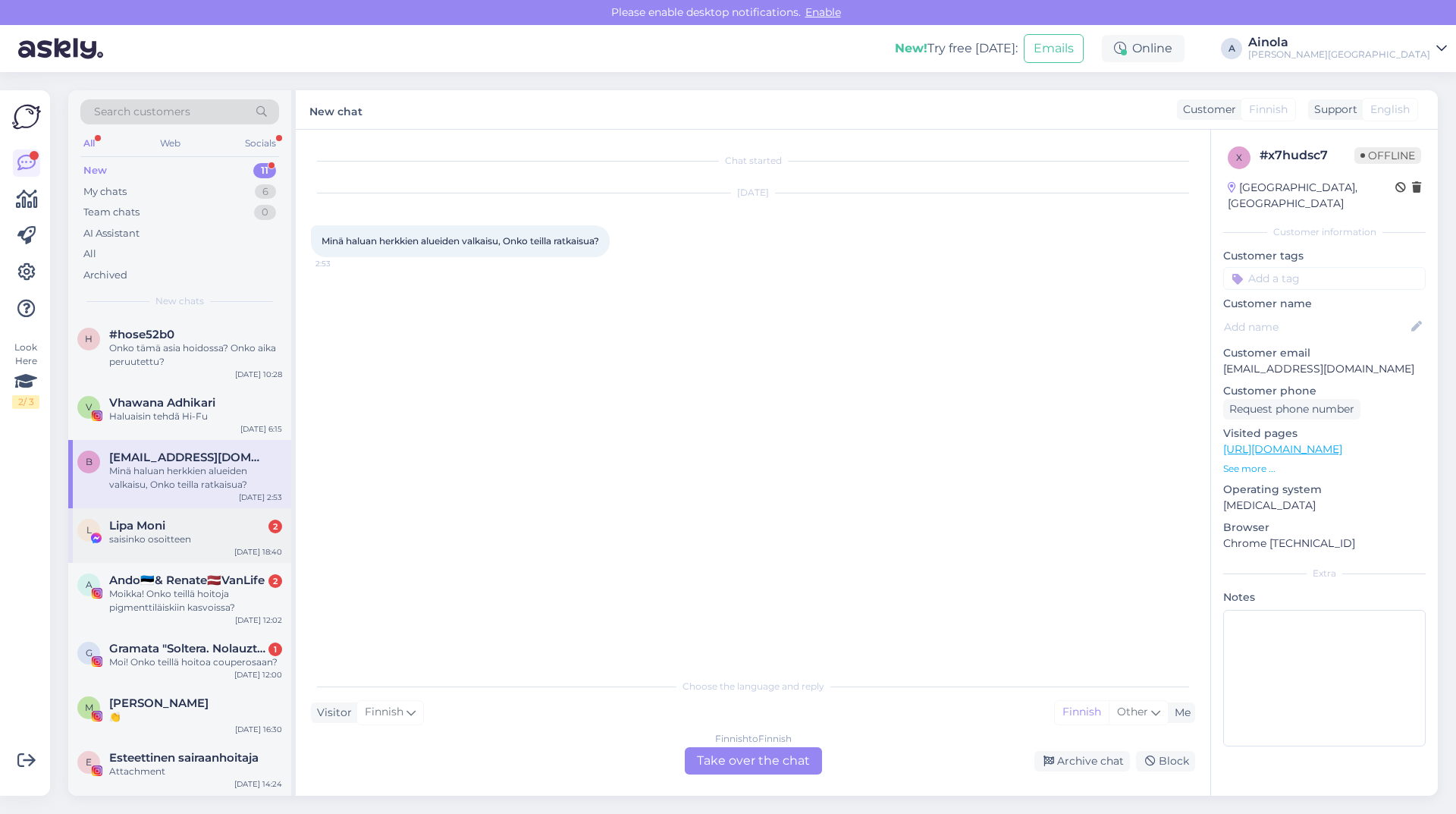
click at [193, 540] on div "saisinko osoitteen" at bounding box center [196, 539] width 173 height 14
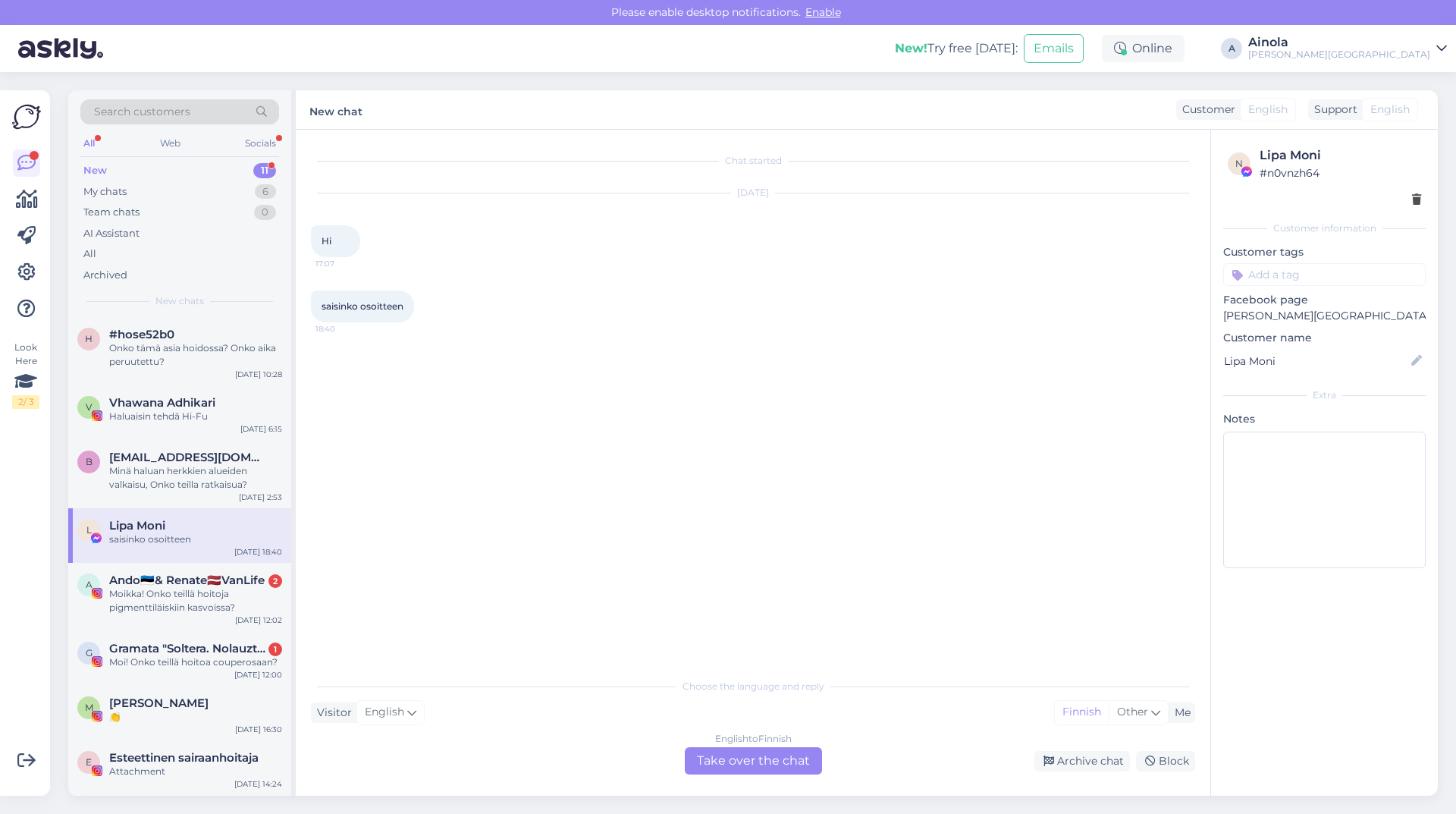
click at [740, 766] on div "English to Finnish Take over the chat" at bounding box center [753, 760] width 138 height 27
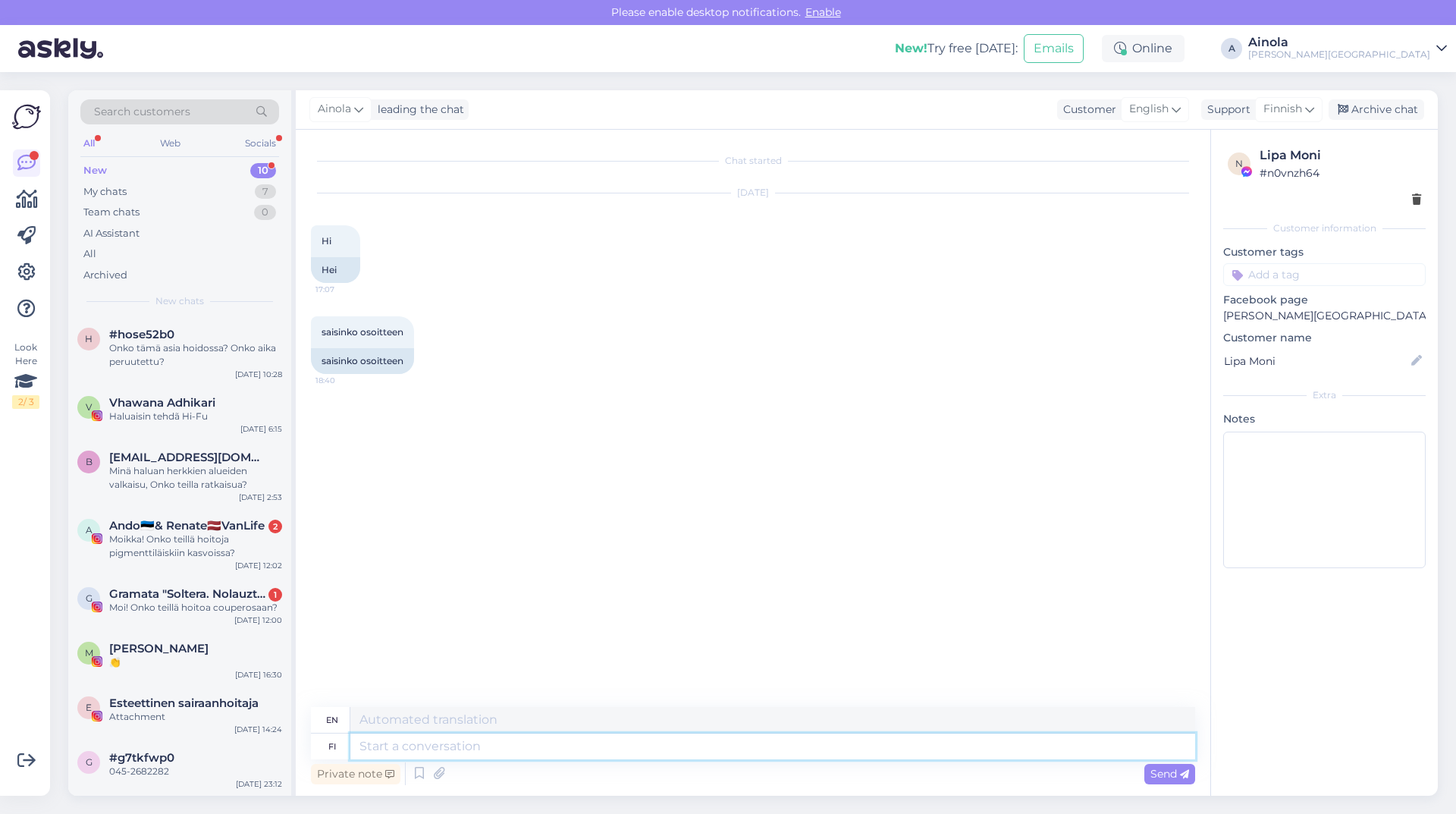
click at [414, 738] on textarea at bounding box center [772, 746] width 845 height 26
type textarea "Hei,"
type textarea "Hello,"
type textarea "Hei, klinikkamme s"
type textarea "Hello, our clinic"
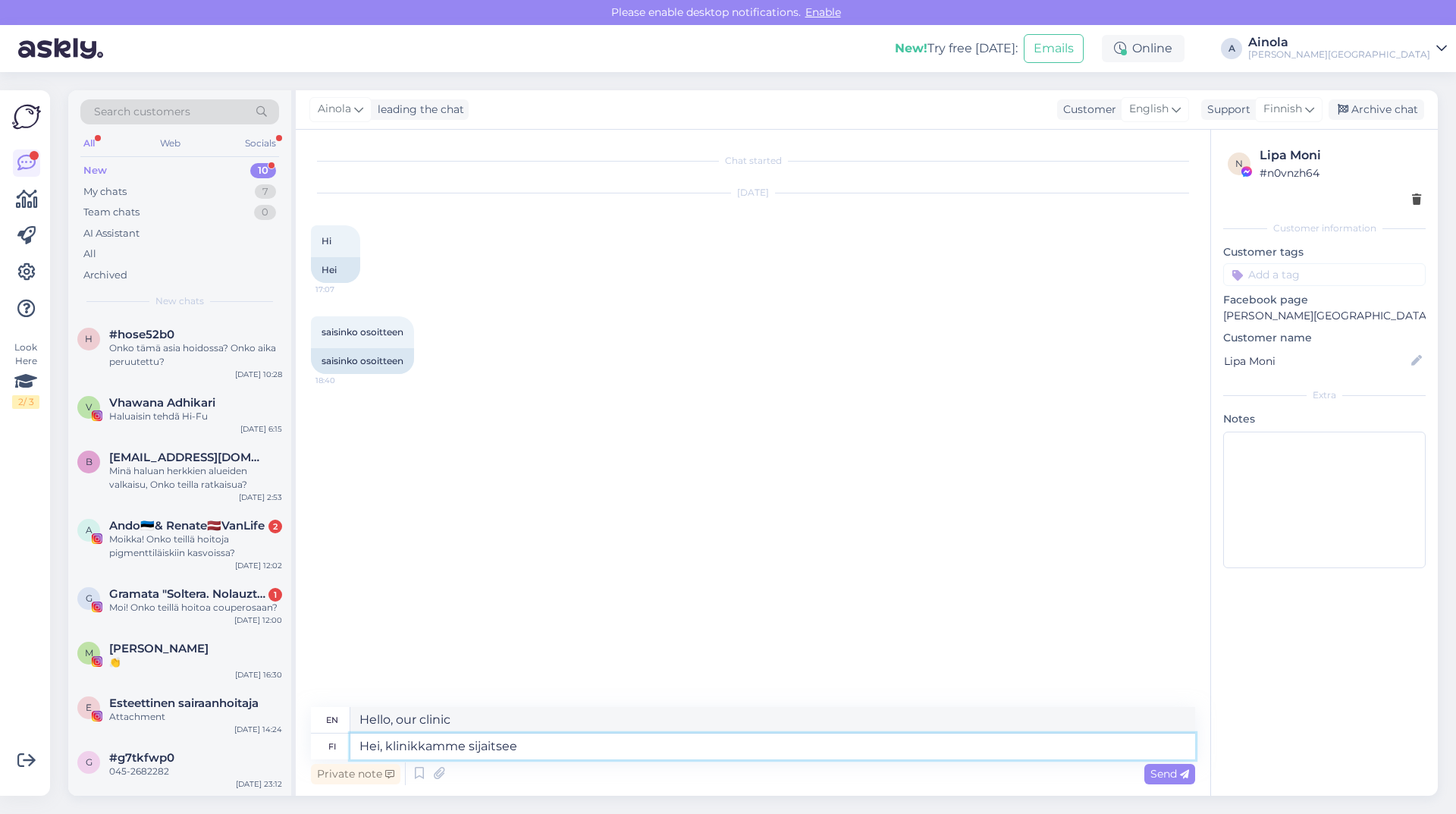
type textarea "Hei, klinikkamme sijaitsee"
type textarea "Hello, our clinic is located"
type textarea "Hei, klinikkamme sijaitsee [GEOGRAPHIC_DATA]"
type textarea "Hello, our clinic is located on Kluuvikatu."
type textarea "Hei, klinikkamme sijaitsee [GEOGRAPHIC_DATA],"
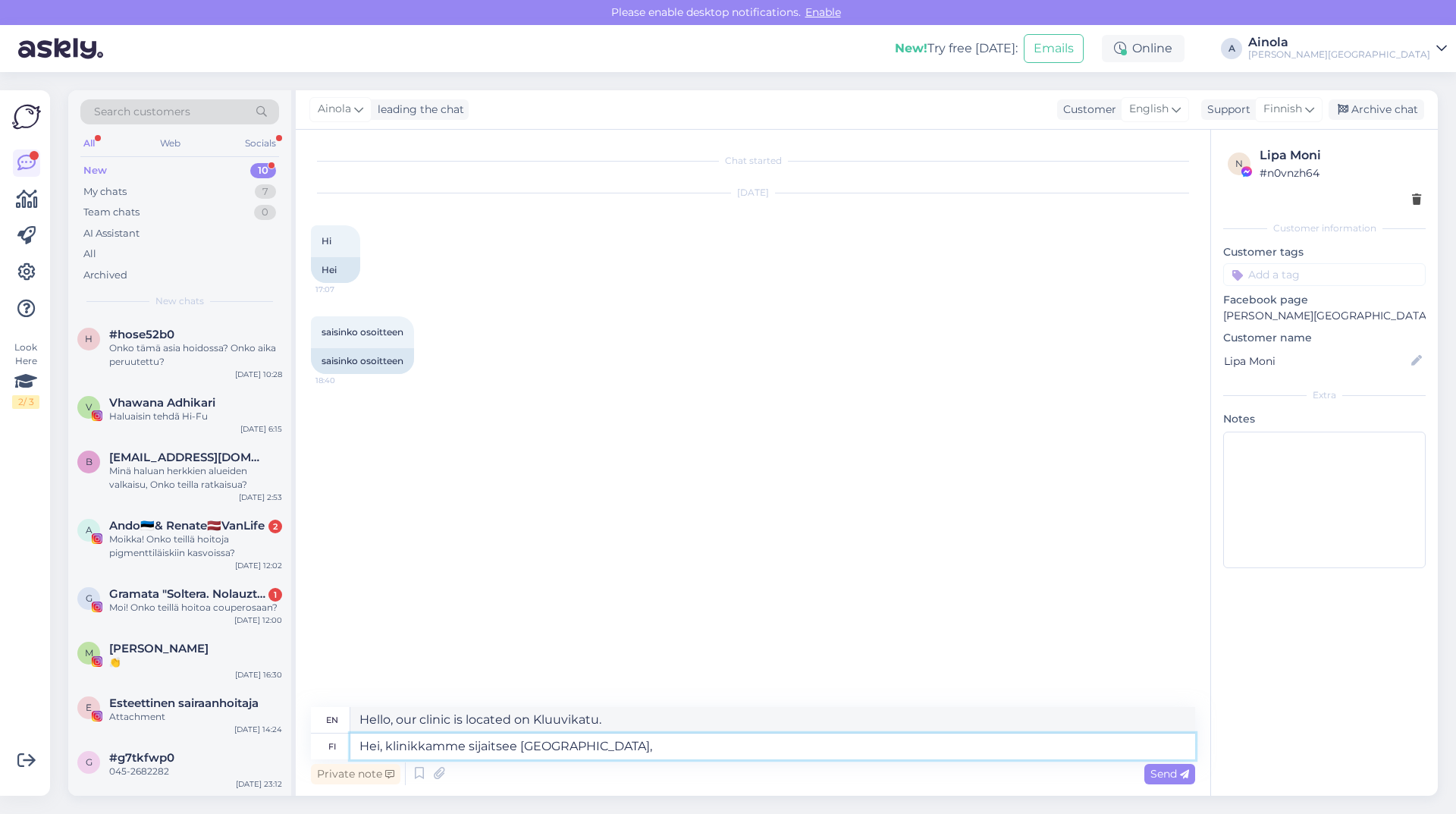
type textarea "Hello, our clinic is located at [STREET_ADDRESS]."
type textarea "Hei, klinikkamme sijaitsee [GEOGRAPHIC_DATA],"
type textarea "Hello, our clinic is located at [STREET_ADDRESS],"
type textarea "Hei, klinikkamme sijaitsee [STREET_ADDRESS]."
type textarea "Hello, our clinic is located at [STREET_ADDRESS]."
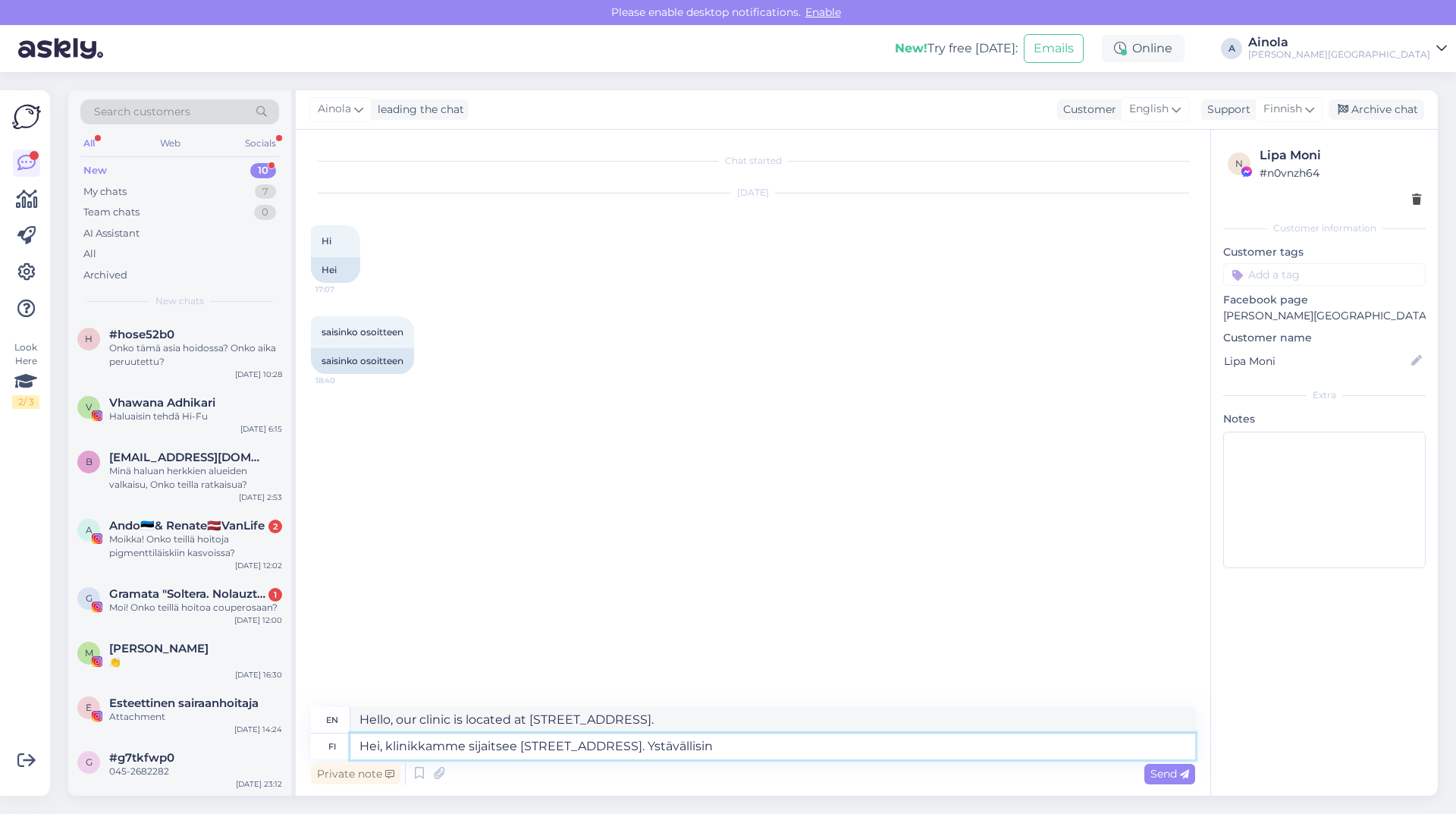
type textarea "Hei, klinikkamme sijaitsee [STREET_ADDRESS]. Ystävällisin"
type textarea "Hello, our clinic is located at [STREET_ADDRESS]. Kind regards"
type textarea "Hei, klinikkamme sijaitsee [STREET_ADDRESS]. Ystävällisin terveisin [GEOGRAPHIC…"
type textarea "Hello, our clinic is located at [STREET_ADDRESS]. Kind regards, [PERSON_NAME]"
type textarea "Hei, klinikkamme sijaitsee [STREET_ADDRESS]. Ystävällisin terveisin [GEOGRAPHIC…"
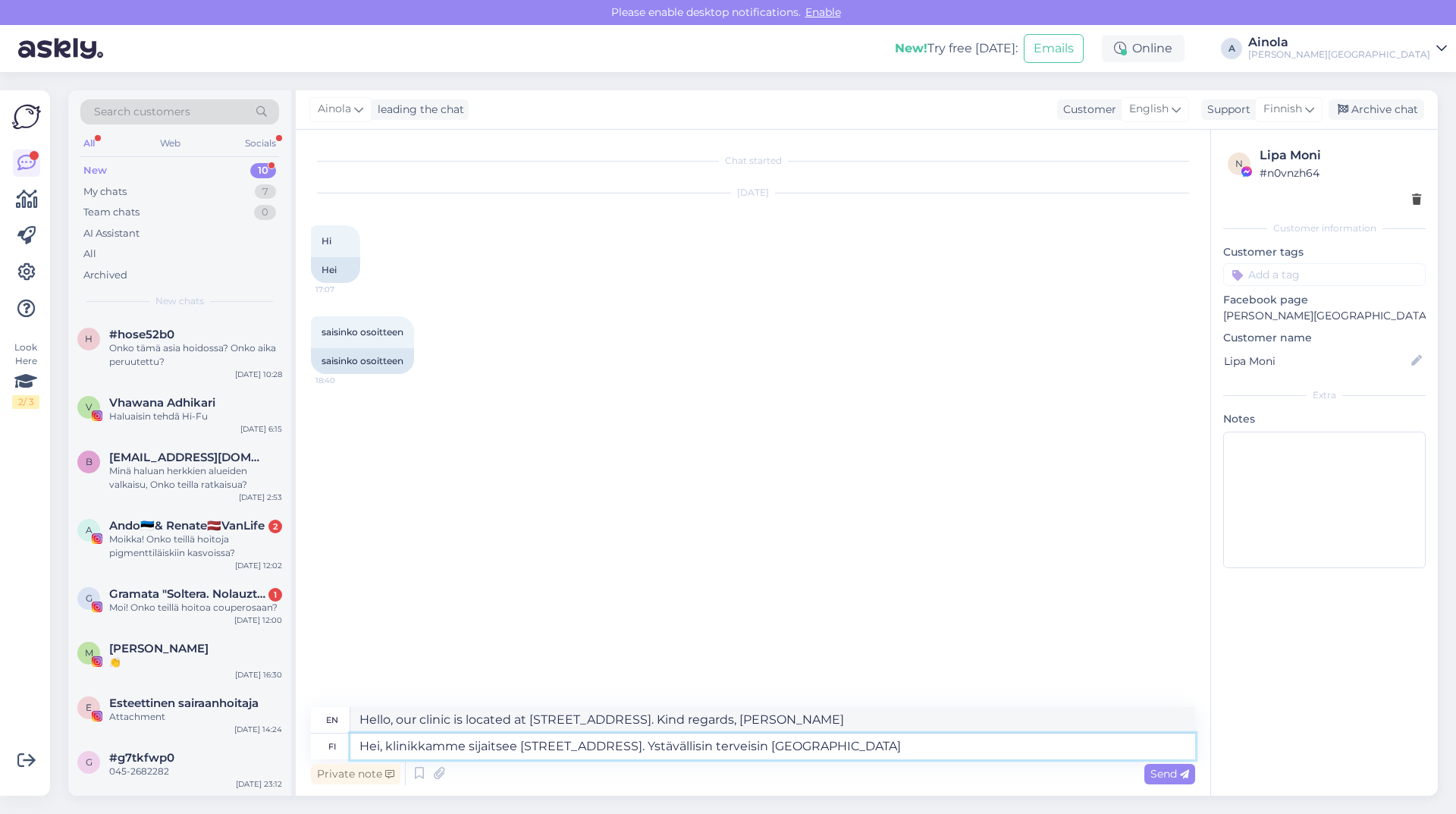
type textarea "Hello, our clinic is located at [STREET_ADDRESS]. Kind regards, [GEOGRAPHIC_DAT…"
type textarea "Hei, klinikkamme sijaitsee [STREET_ADDRESS]. Ystävällisin terveisin Ainola [GEO…"
type textarea "Hello, our clinic is located at [STREET_ADDRESS]. Kind regards, Ainola Beauty C…"
type textarea "Hei, klinikkamme sijaitsee [STREET_ADDRESS]. Ystävällisin terveisin Ainola [GEO…"
click at [1162, 777] on span "Send" at bounding box center [1169, 774] width 39 height 14
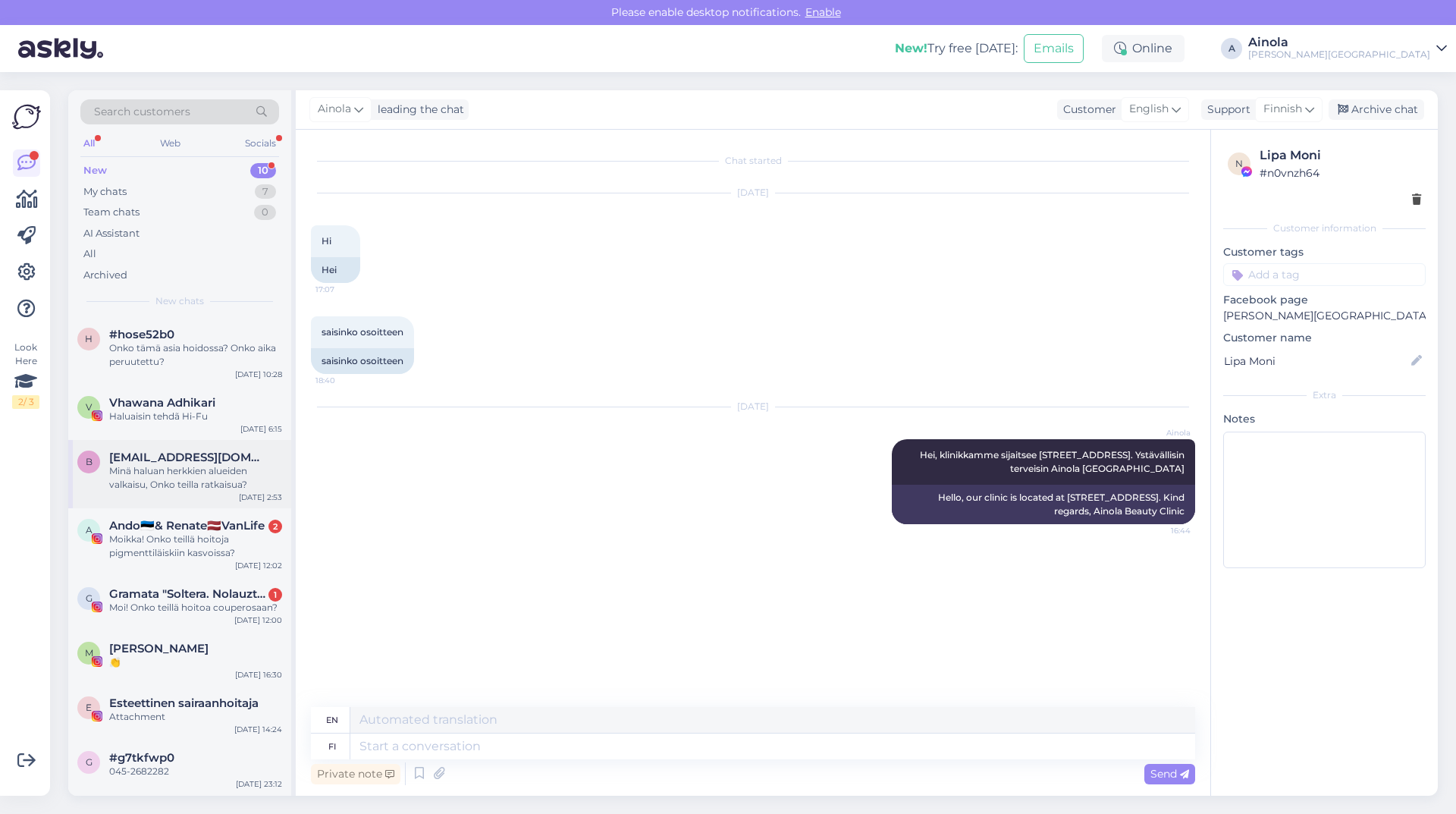
click at [215, 484] on div "Minä haluan herkkien alueiden valkaisu, Onko teilla ratkaisua?" at bounding box center [196, 477] width 173 height 27
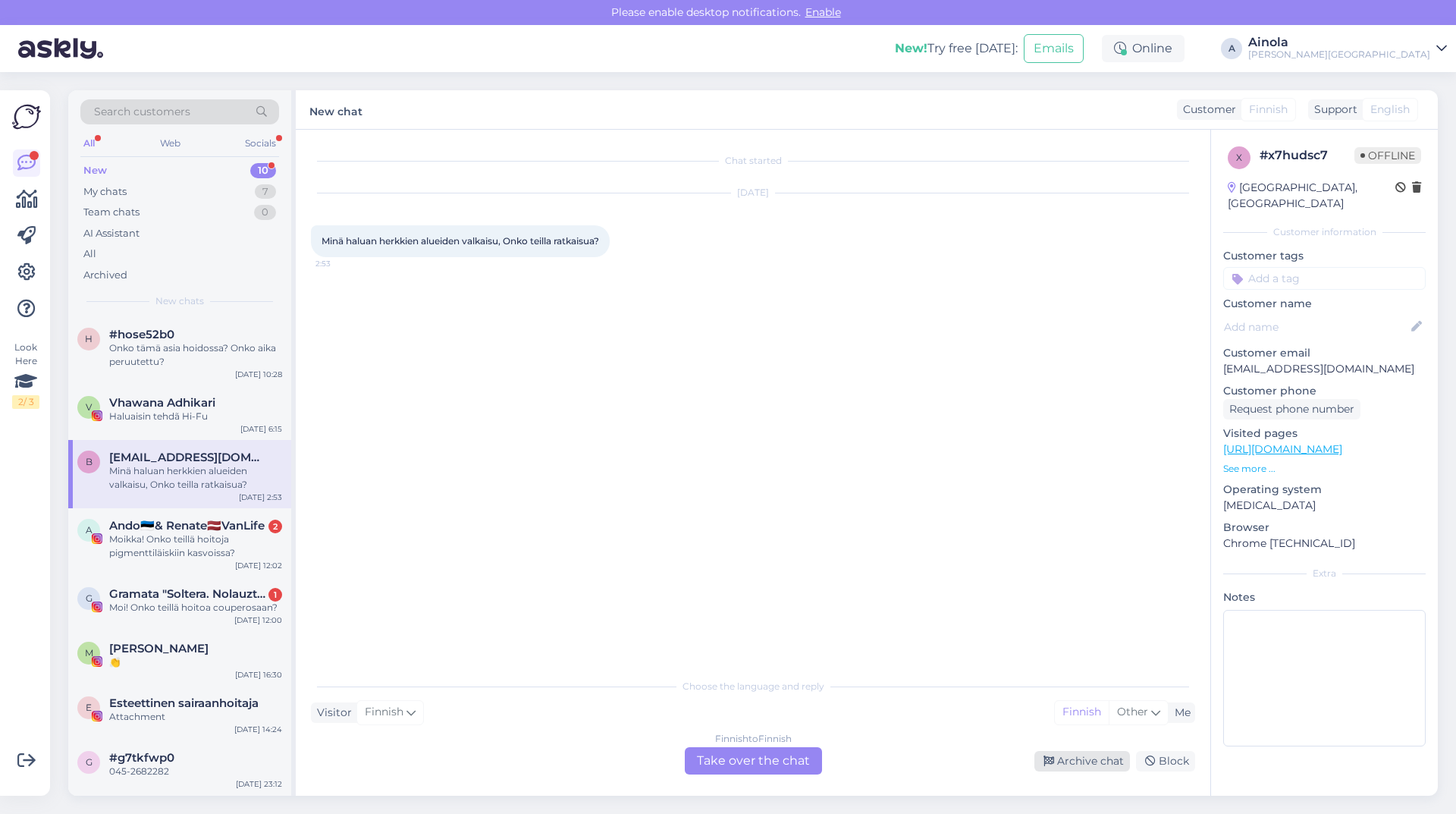
click at [1094, 763] on div "Archive chat" at bounding box center [1082, 761] width 96 height 21
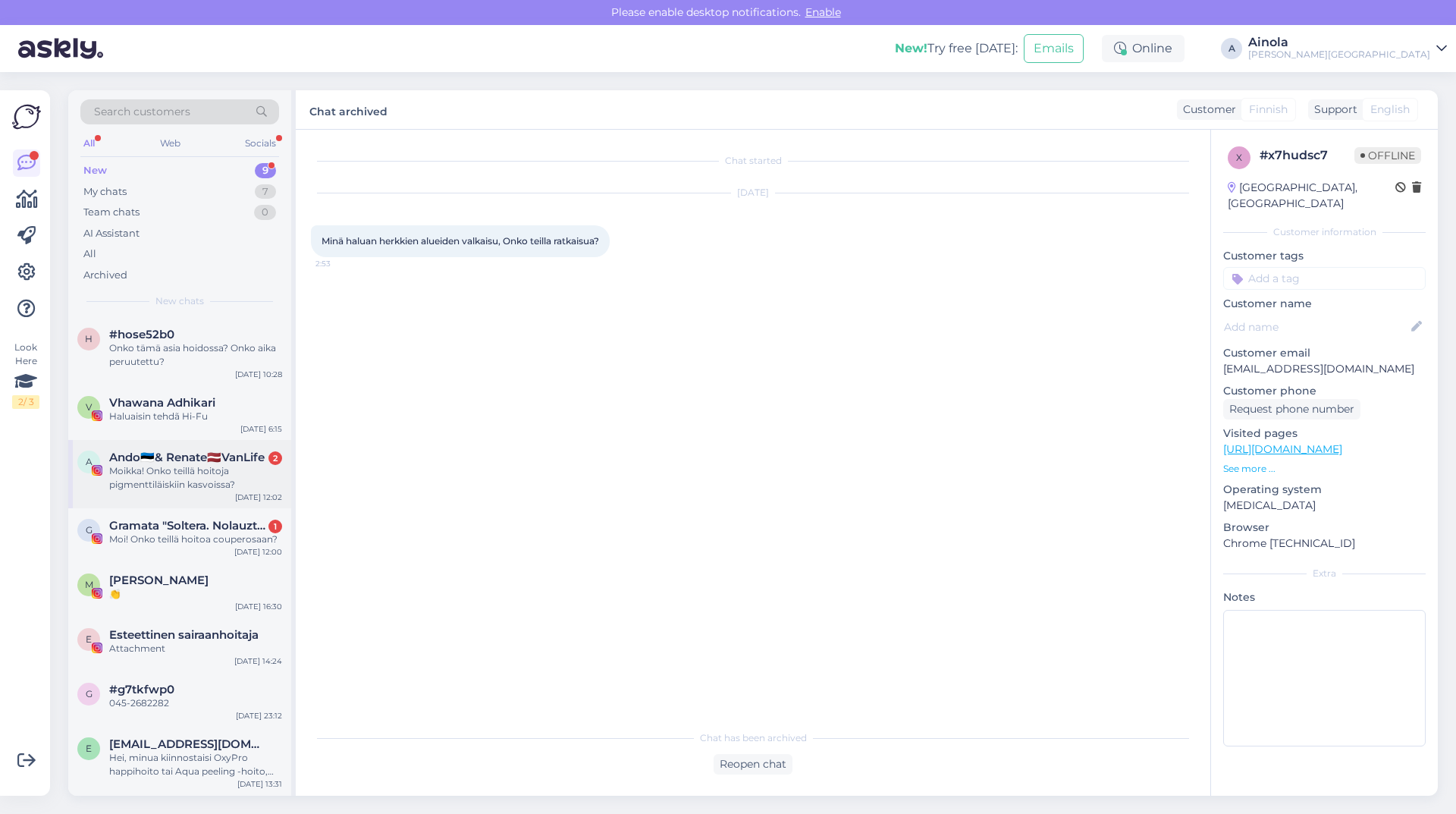
click at [235, 485] on div "Moikka! Onko teillä hoitoja pigmenttiläiskiin kasvoissa?" at bounding box center [196, 477] width 173 height 27
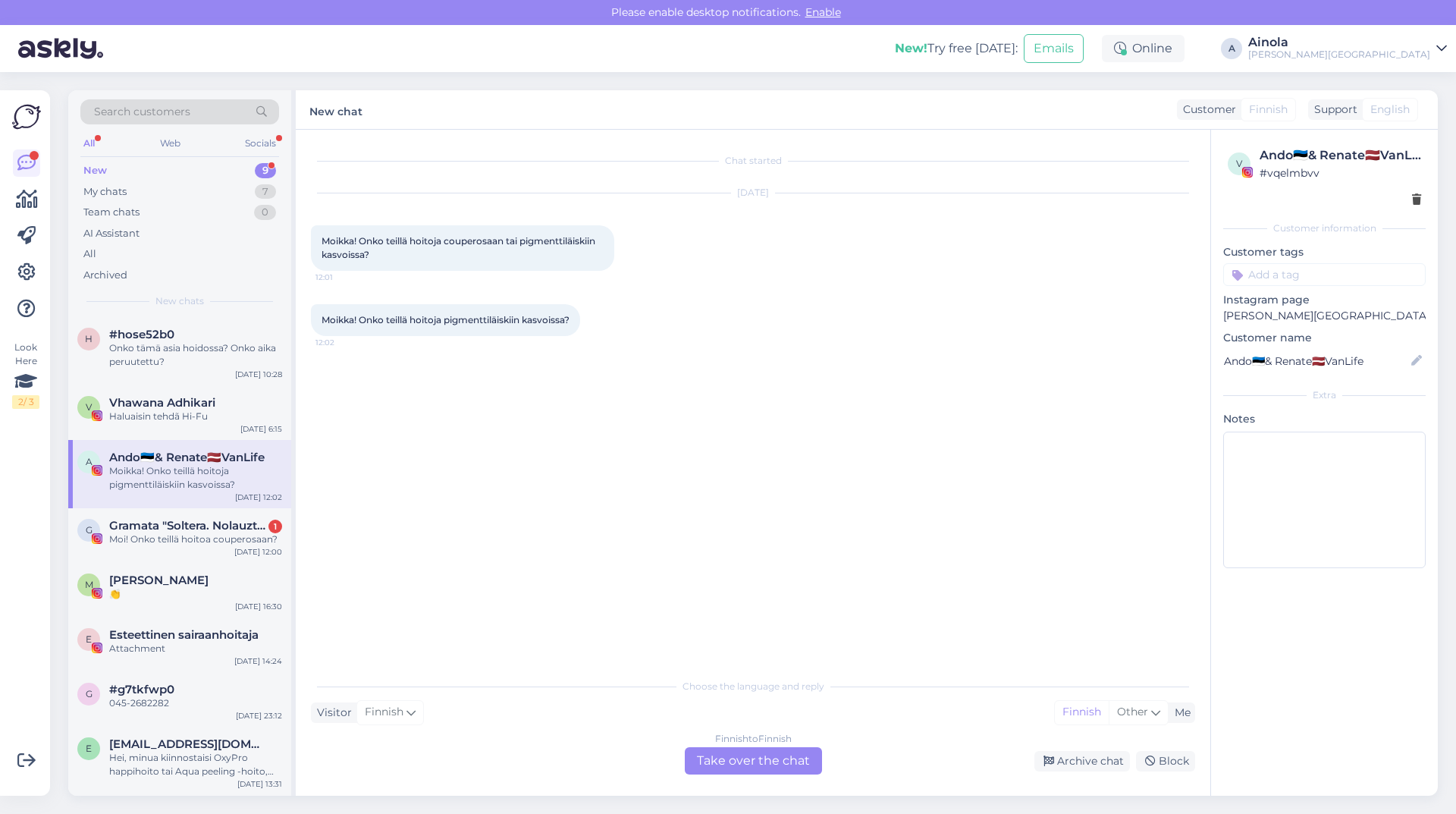
click at [739, 751] on div "Finnish to Finnish Take over the chat" at bounding box center [753, 760] width 138 height 27
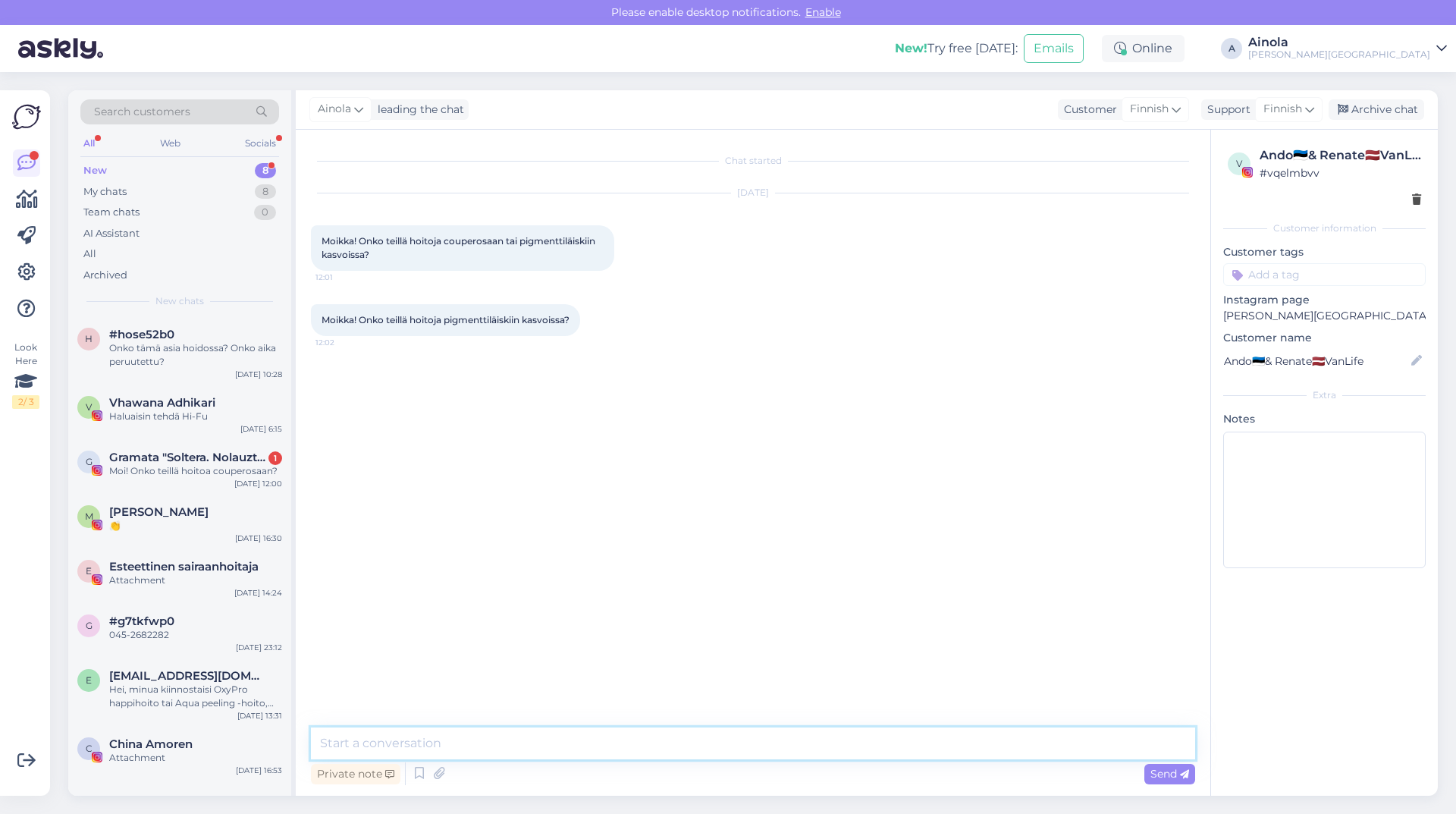
click at [517, 745] on textarea at bounding box center [753, 743] width 884 height 32
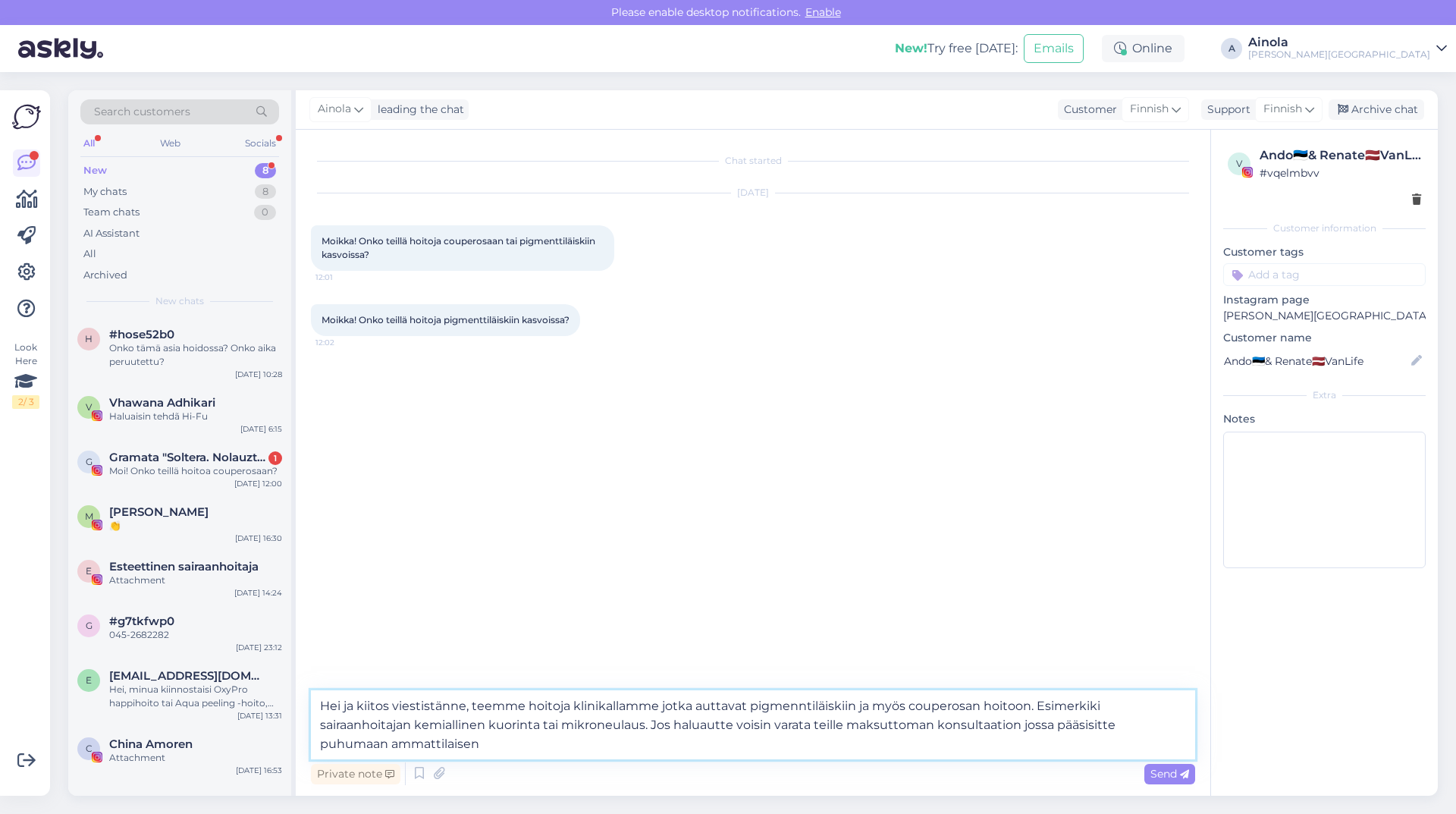
click at [802, 709] on textarea "Hei ja kiitos viestistänne, teemme hoitoja klinikallamme jotka auttavat pigmenn…" at bounding box center [753, 725] width 884 height 69
click at [435, 732] on textarea "Hei ja kiitos viestistänne, teemme hoitoja klinikallamme jotka auttavat pigment…" at bounding box center [753, 725] width 884 height 69
drag, startPoint x: 426, startPoint y: 759, endPoint x: 423, endPoint y: 746, distance: 13.3
click at [426, 753] on textarea "Hei ja kiitos viestistänne, teemme hoitoja klinikallamme jotka auttavat pigment…" at bounding box center [753, 725] width 884 height 69
type textarea "Hei ja kiitos viestistänne, teemme hoitoja klinikallamme jotka auttavat pigment…"
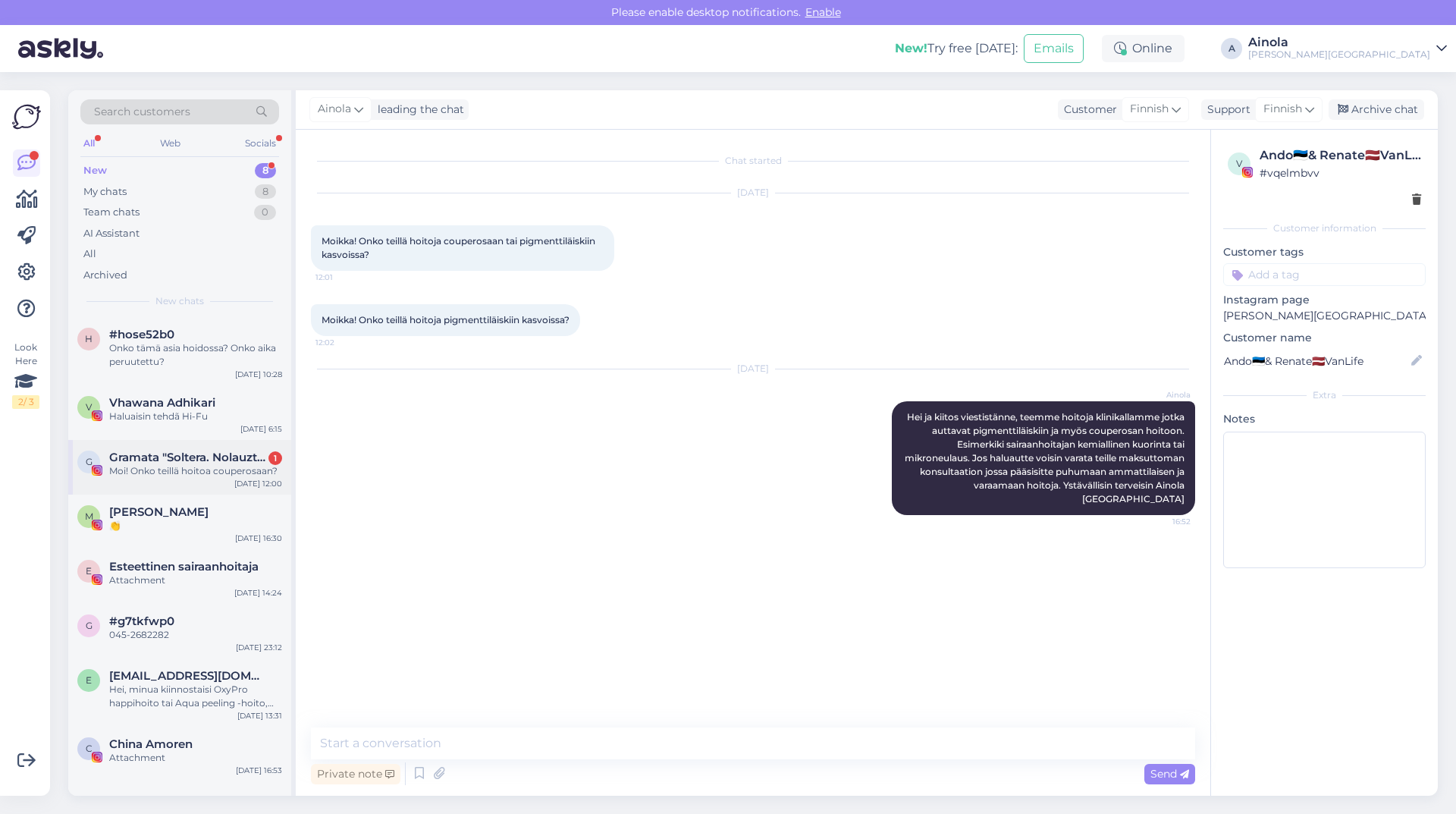
click at [136, 454] on span "Gramata "Soltera. Nolauzta roze"" at bounding box center [189, 457] width 158 height 14
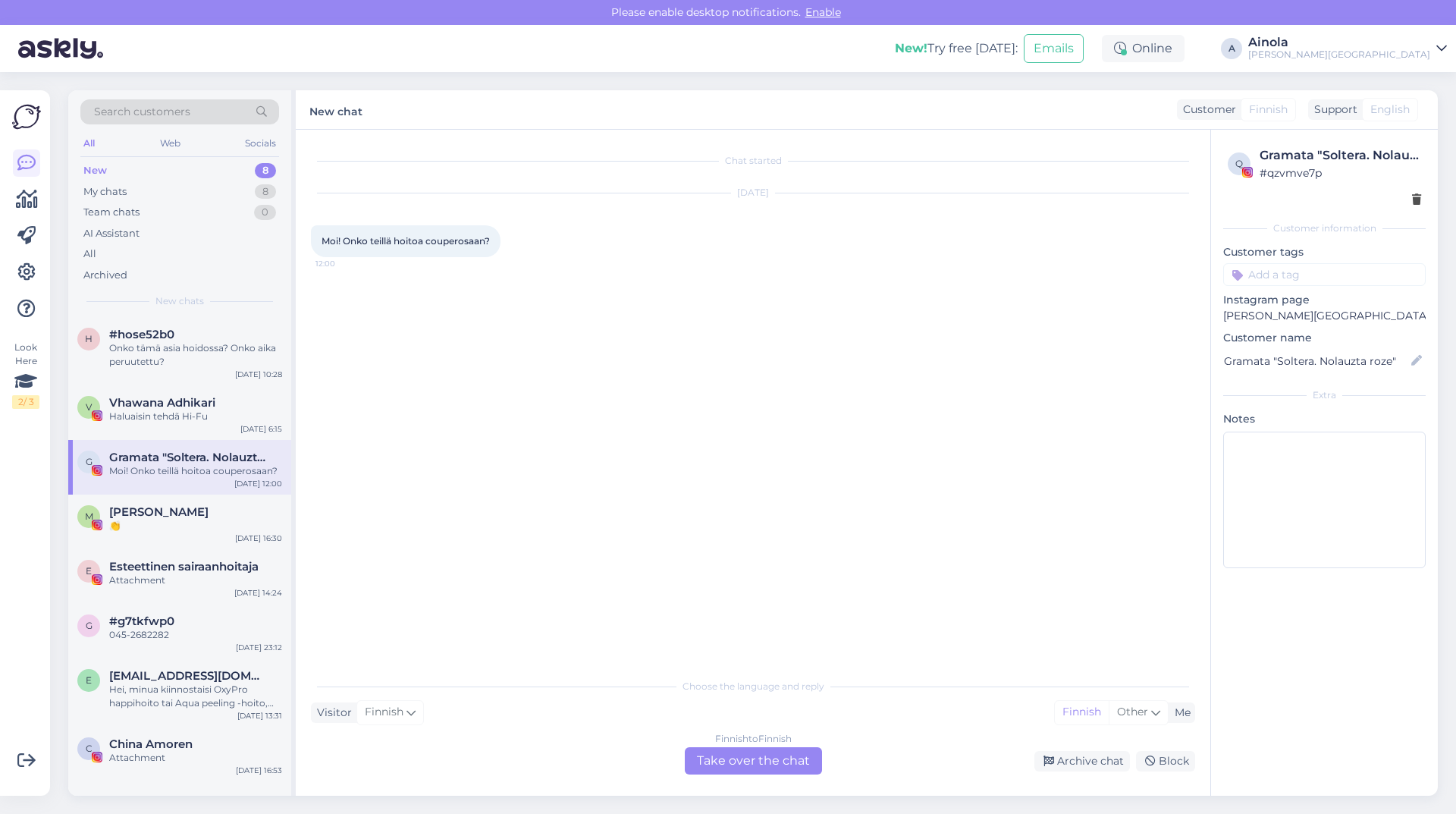
click at [792, 757] on div "Finnish to Finnish Take over the chat" at bounding box center [753, 760] width 138 height 27
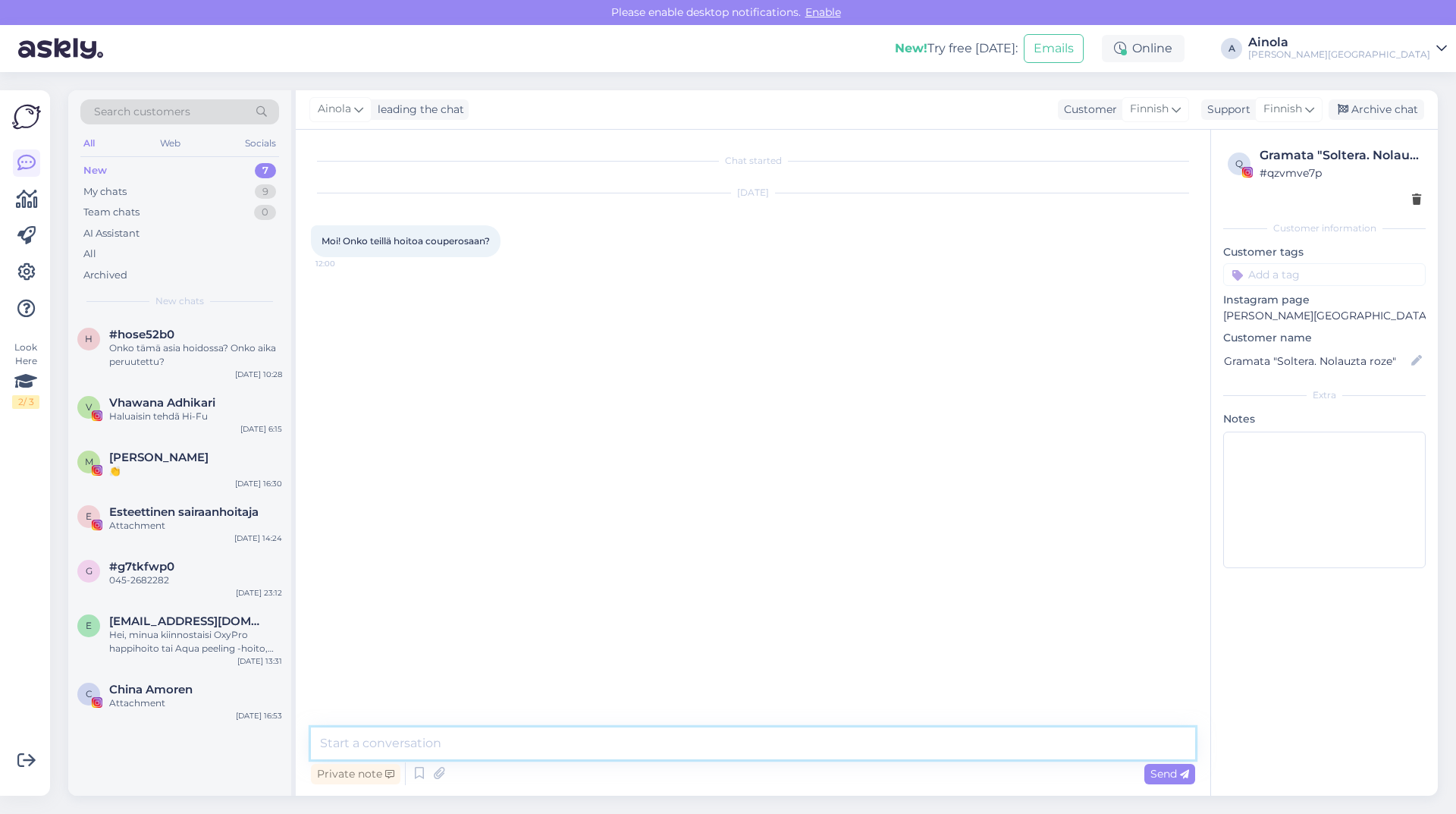
click at [455, 735] on textarea at bounding box center [753, 743] width 884 height 32
click at [170, 373] on div "h #hose52b0 Onko tämä asia hoidossa? Onko aika peruutettu? [DATE] 10:28" at bounding box center [180, 351] width 223 height 68
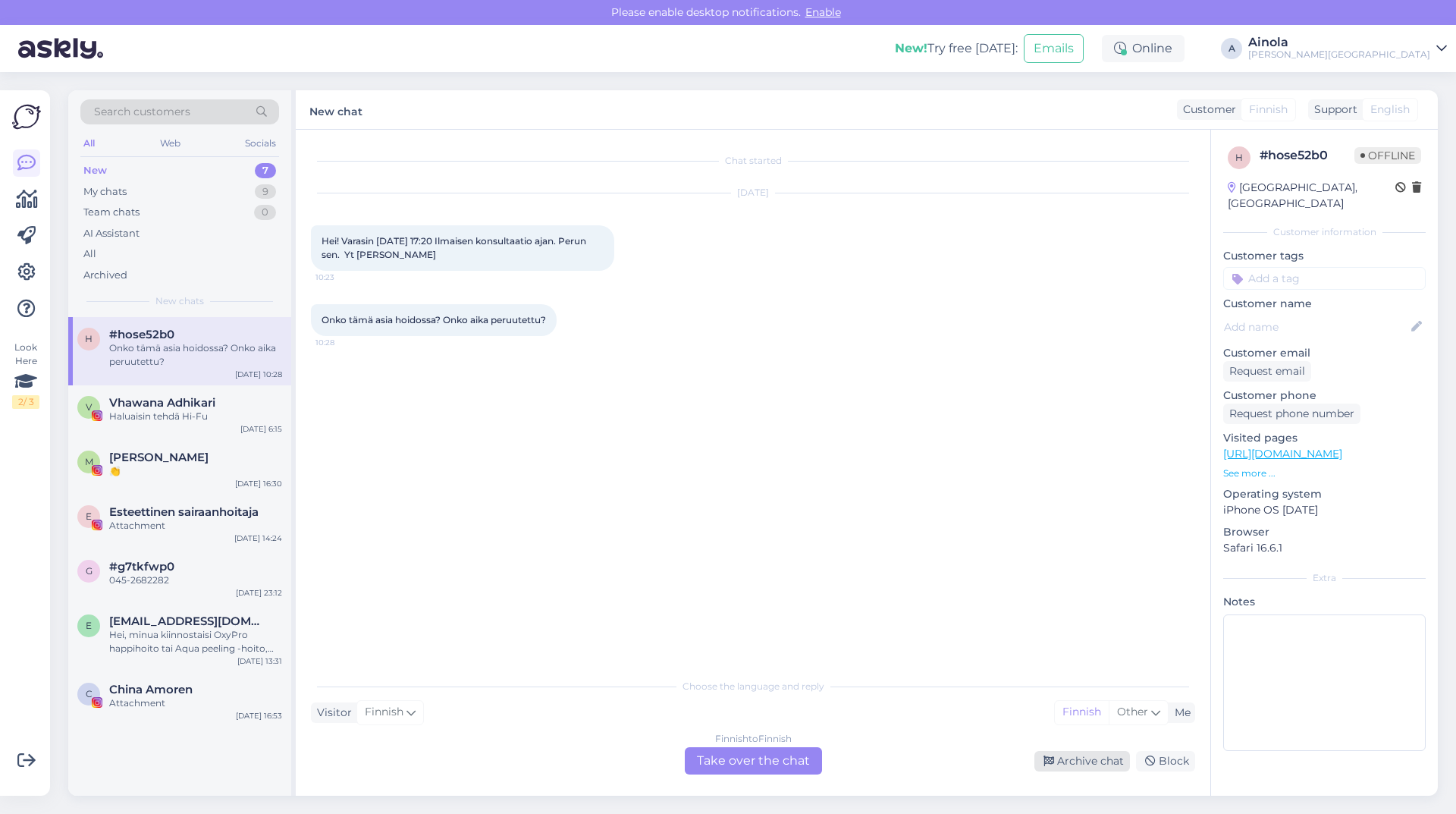
click at [1113, 764] on div "Archive chat" at bounding box center [1082, 761] width 96 height 21
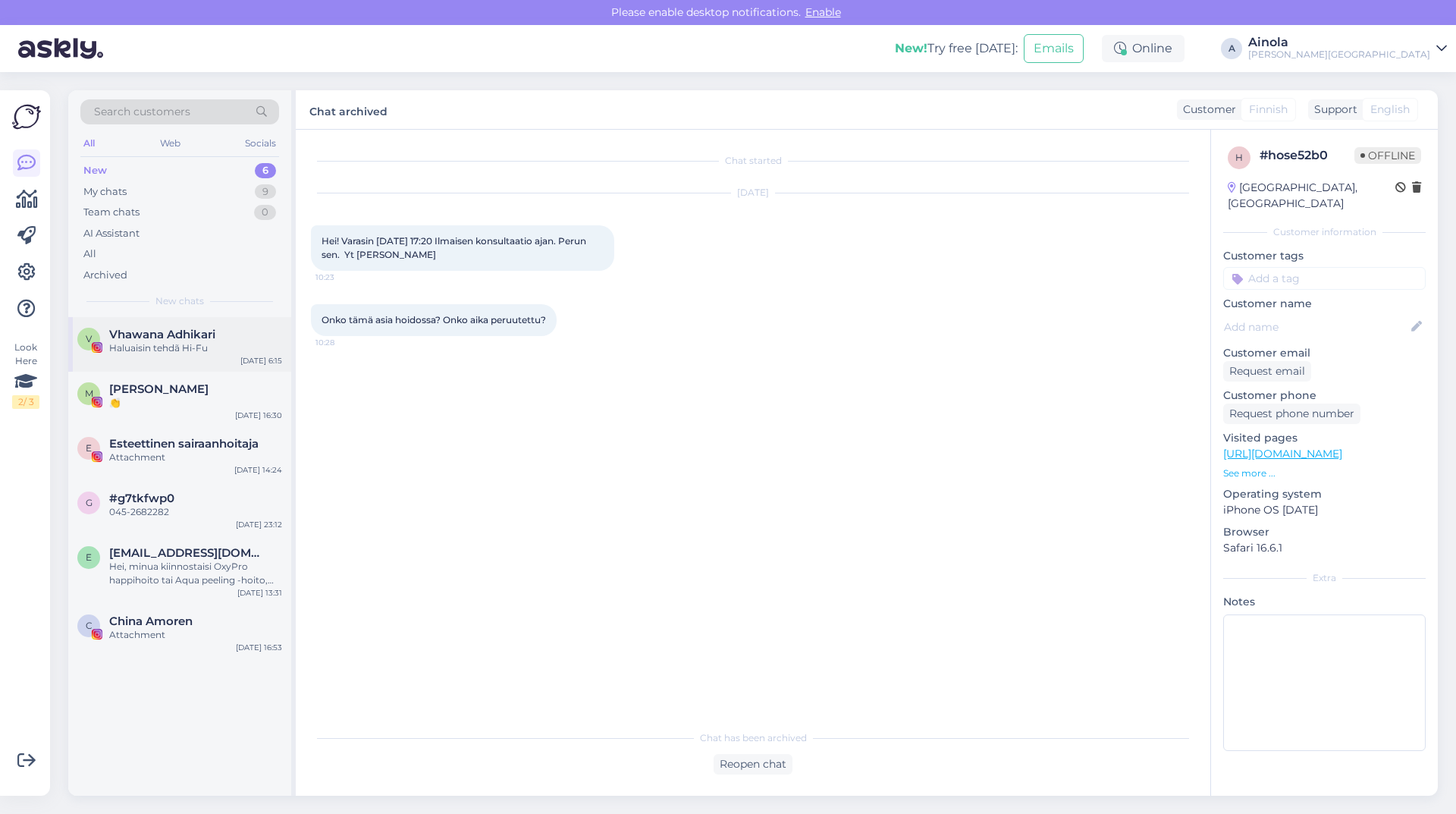
click at [227, 337] on div "Vhawana Adhikari" at bounding box center [196, 334] width 173 height 14
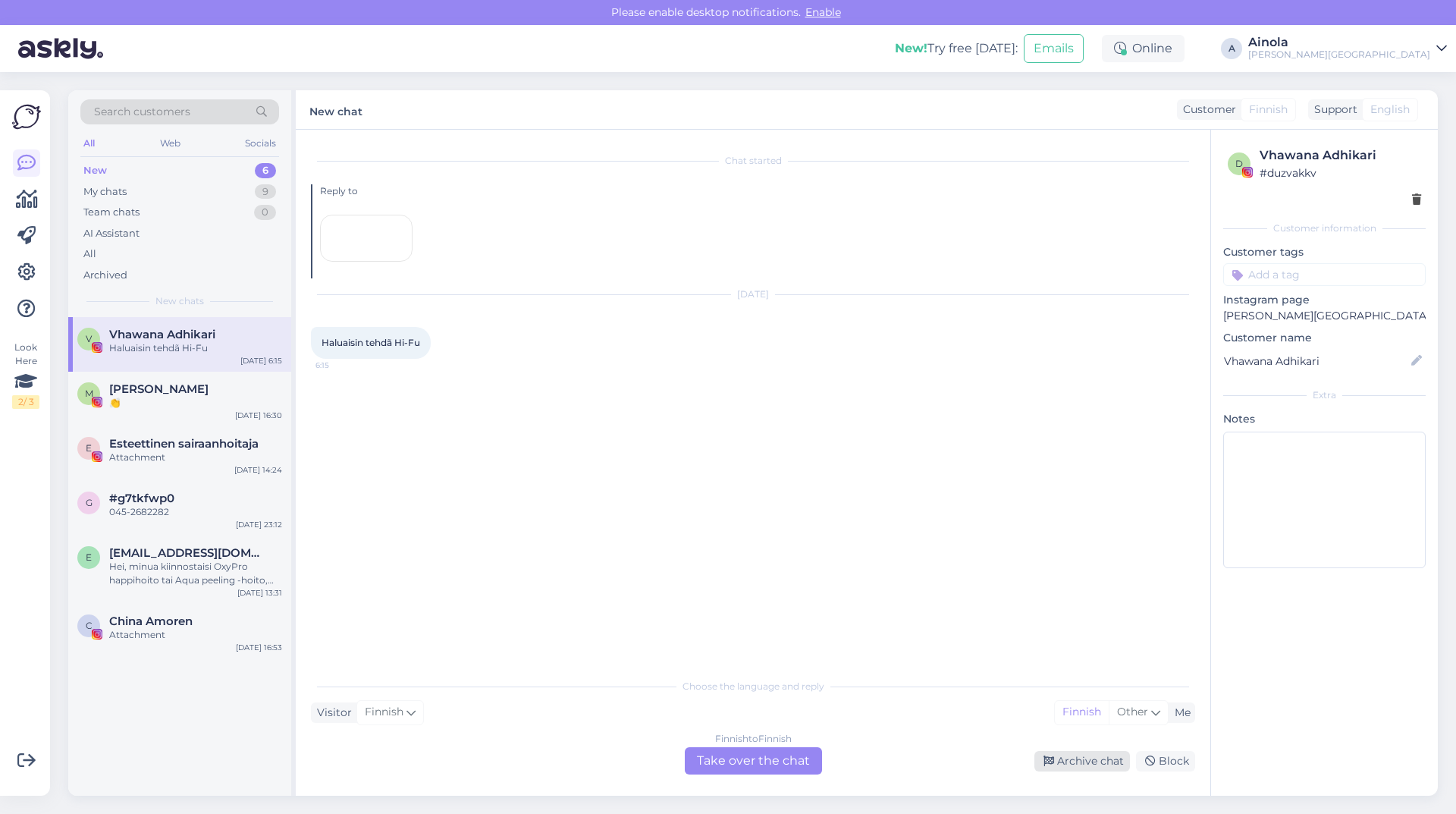
click at [1088, 756] on div "Archive chat" at bounding box center [1082, 761] width 96 height 21
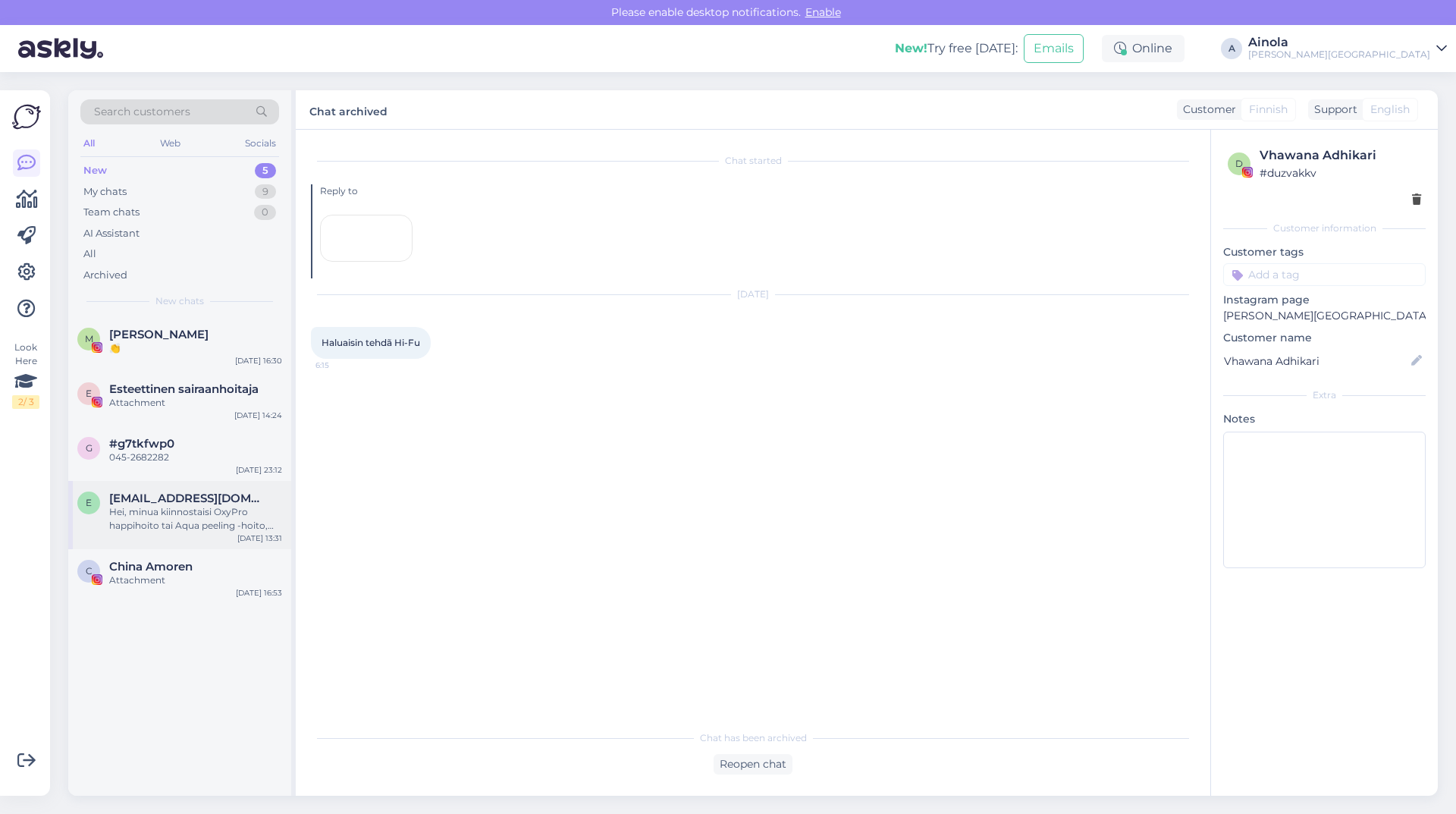
click at [264, 529] on div "Hei, minua kiinnostaisi OxyPro happihoito tai Aqua peeling -hoito, ovatko ne ak…" at bounding box center [196, 518] width 173 height 27
